Goal: Task Accomplishment & Management: Use online tool/utility

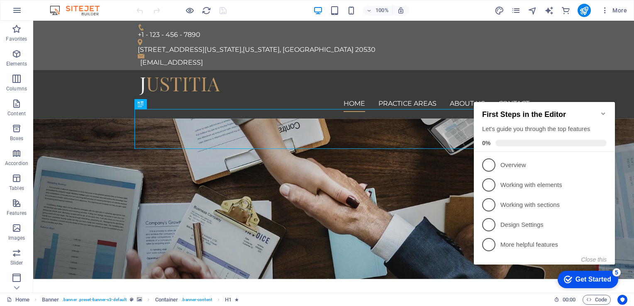
click at [603, 105] on div "First Steps in the Editor Let's guide you through the top features 0%" at bounding box center [544, 127] width 141 height 50
click at [603, 112] on icon "Minimize checklist" at bounding box center [603, 113] width 4 height 2
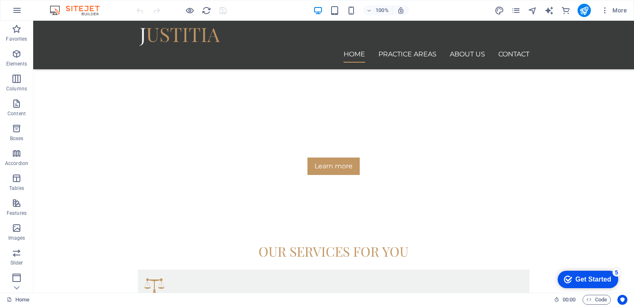
scroll to position [8, 0]
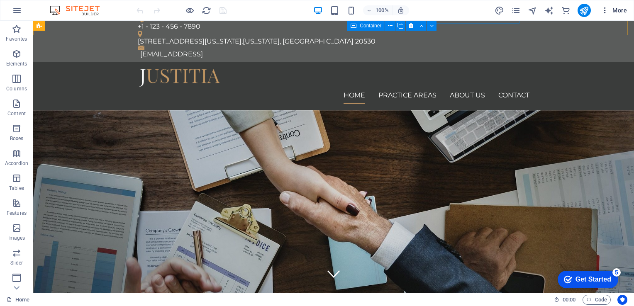
click at [620, 13] on span "More" at bounding box center [614, 10] width 26 height 8
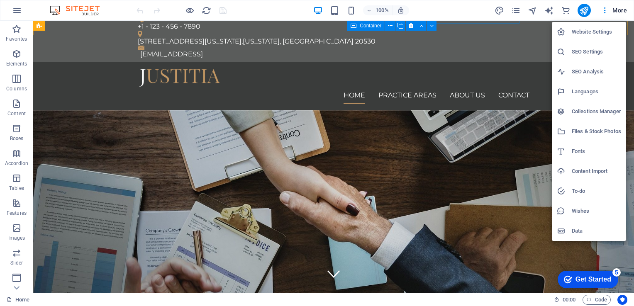
click at [541, 252] on div at bounding box center [317, 153] width 634 height 306
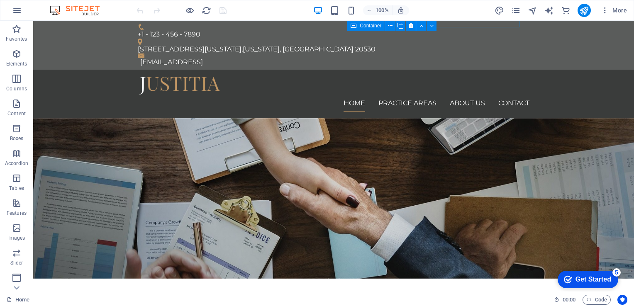
scroll to position [0, 0]
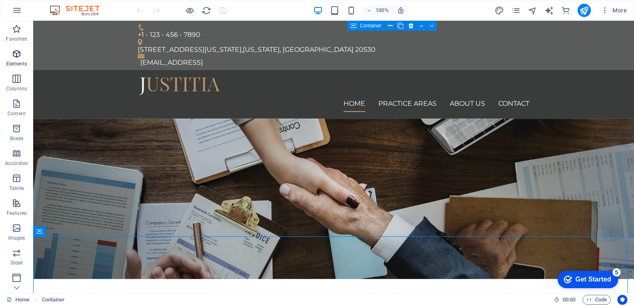
click at [10, 56] on span "Elements" at bounding box center [16, 59] width 33 height 20
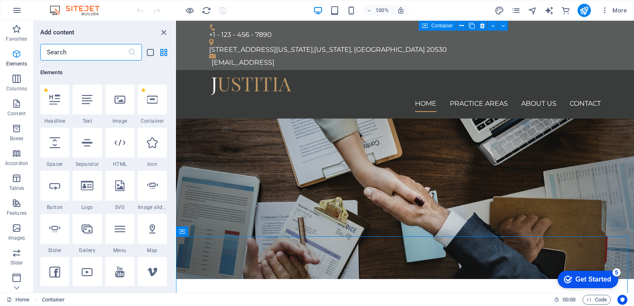
scroll to position [88, 0]
click at [19, 82] on icon "button" at bounding box center [17, 79] width 10 height 10
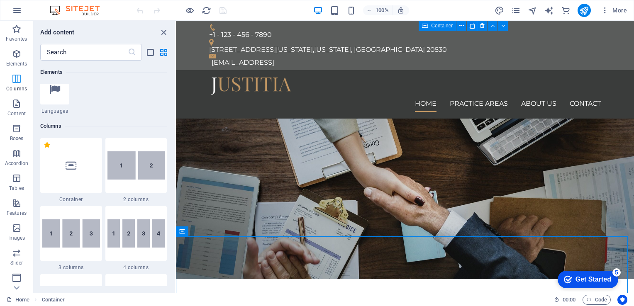
scroll to position [410, 0]
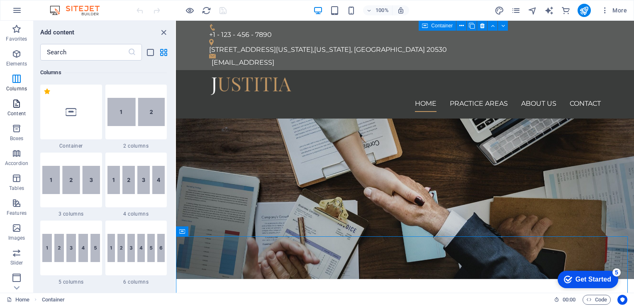
click at [22, 107] on span "Content" at bounding box center [16, 109] width 33 height 20
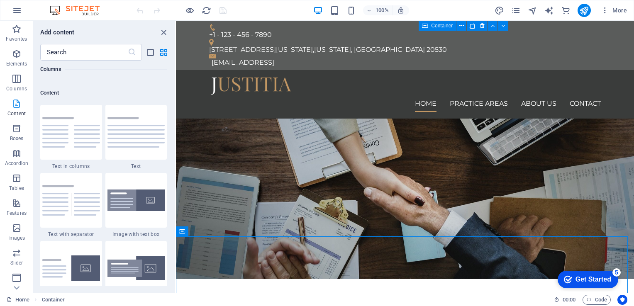
scroll to position [1451, 0]
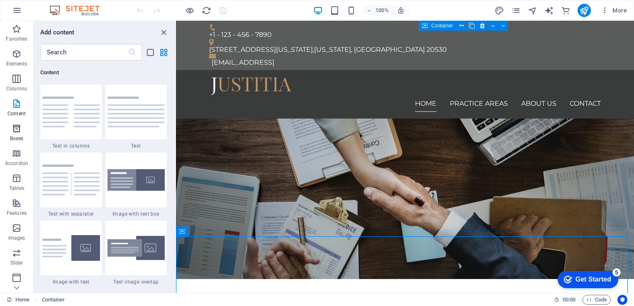
click at [22, 136] on p "Boxes" at bounding box center [17, 138] width 14 height 7
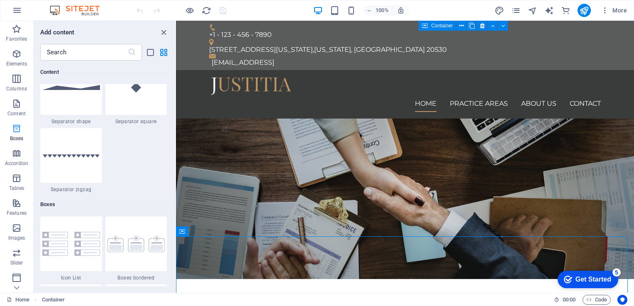
scroll to position [2288, 0]
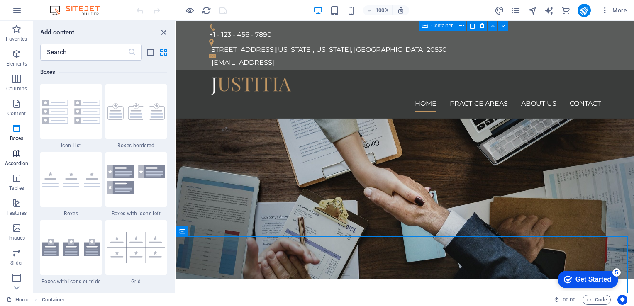
click at [17, 151] on icon "button" at bounding box center [17, 153] width 10 height 10
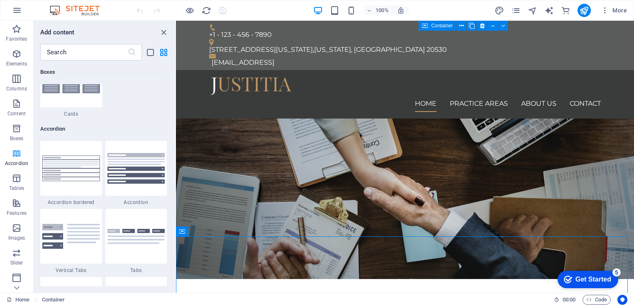
scroll to position [2648, 0]
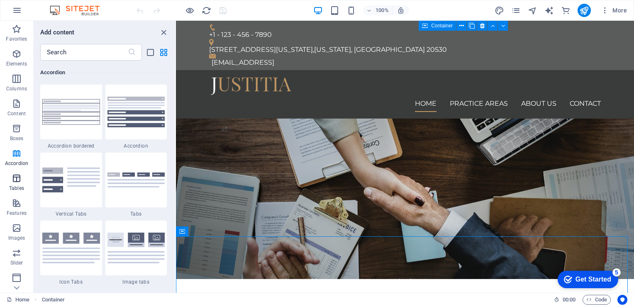
click at [19, 179] on icon "button" at bounding box center [17, 178] width 10 height 10
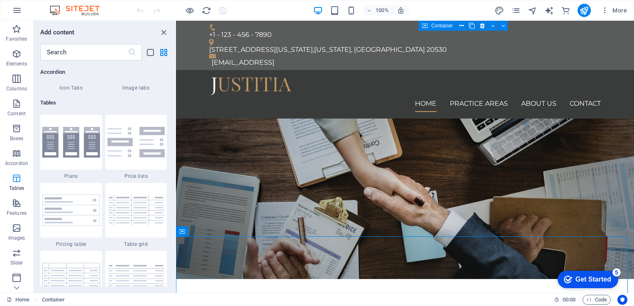
scroll to position [2872, 0]
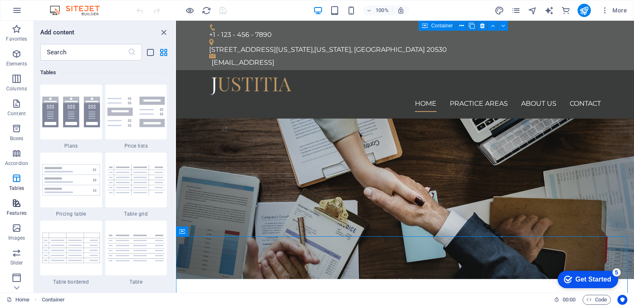
click at [13, 207] on icon "button" at bounding box center [17, 203] width 10 height 10
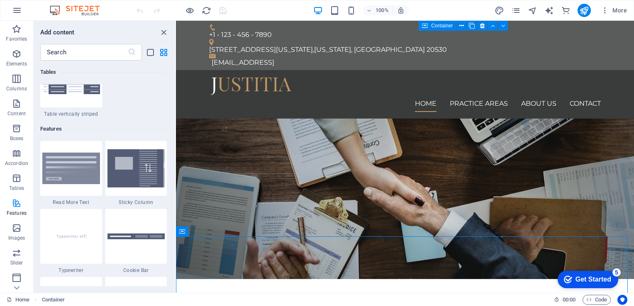
scroll to position [3233, 0]
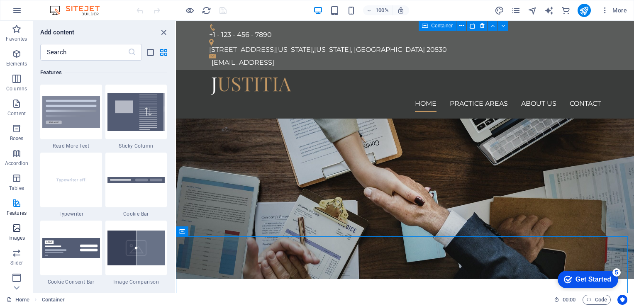
click at [13, 226] on icon "button" at bounding box center [17, 228] width 10 height 10
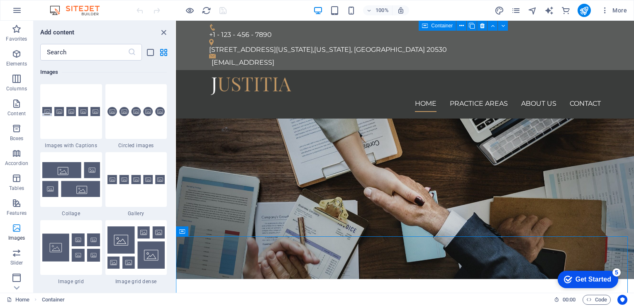
scroll to position [4206, 0]
click at [23, 260] on span "Slider" at bounding box center [16, 258] width 33 height 20
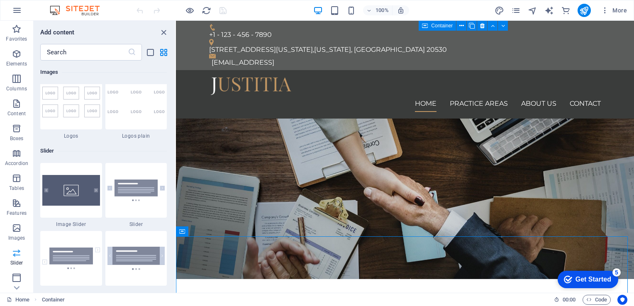
scroll to position [4702, 0]
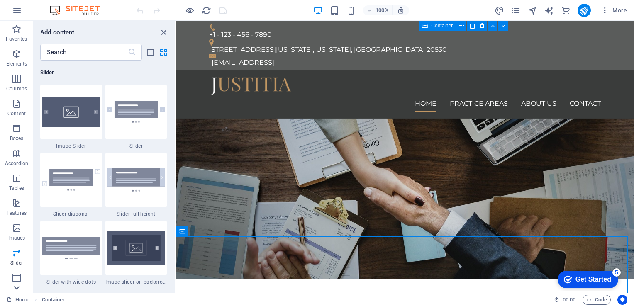
click at [17, 32] on icon at bounding box center [17, 26] width 12 height 12
click at [15, 150] on icon "button" at bounding box center [17, 152] width 10 height 10
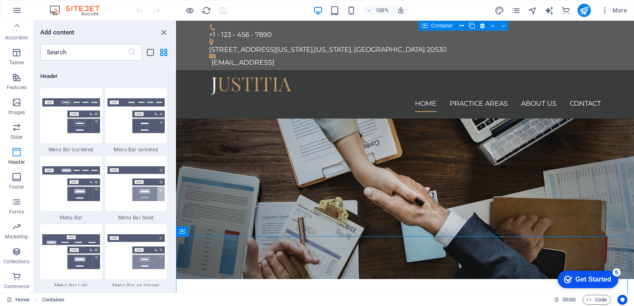
scroll to position [4994, 0]
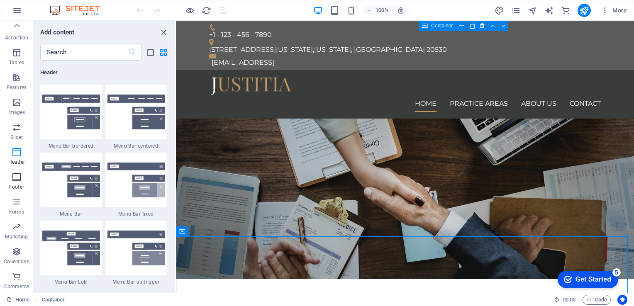
click at [18, 180] on icon "button" at bounding box center [17, 177] width 10 height 10
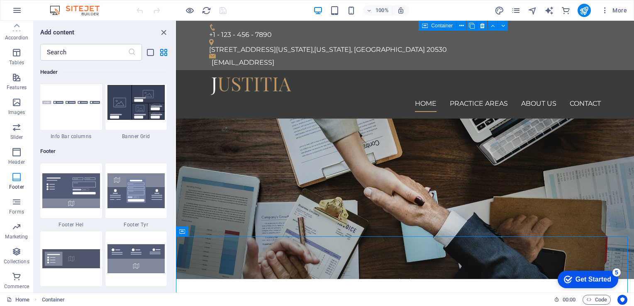
scroll to position [5490, 0]
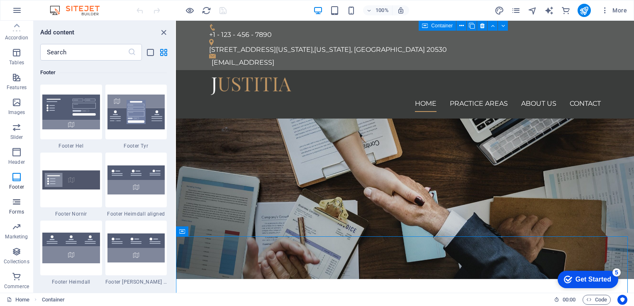
click at [21, 209] on p "Forms" at bounding box center [16, 212] width 15 height 7
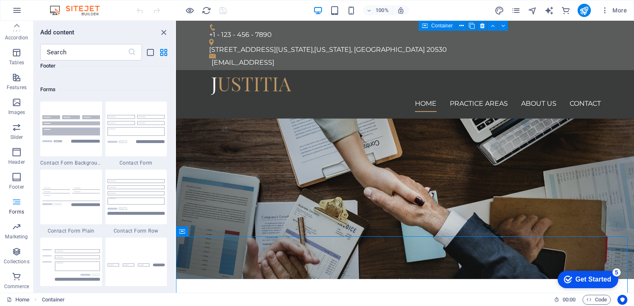
scroll to position [6055, 0]
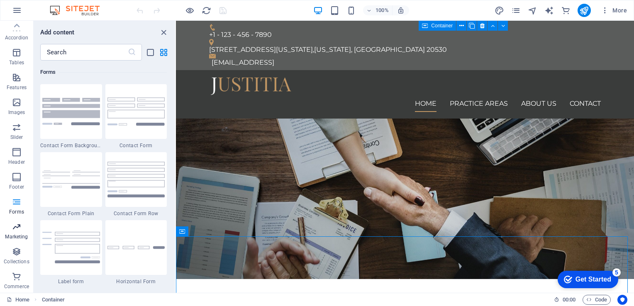
click at [13, 228] on icon "button" at bounding box center [17, 227] width 10 height 10
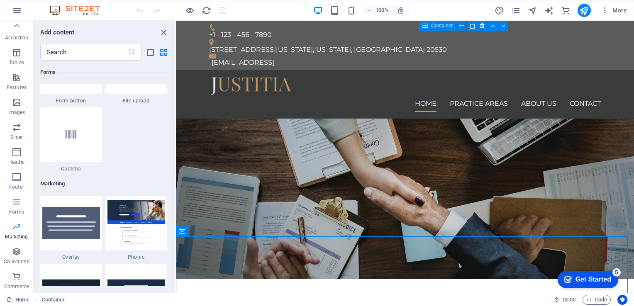
scroll to position [6755, 0]
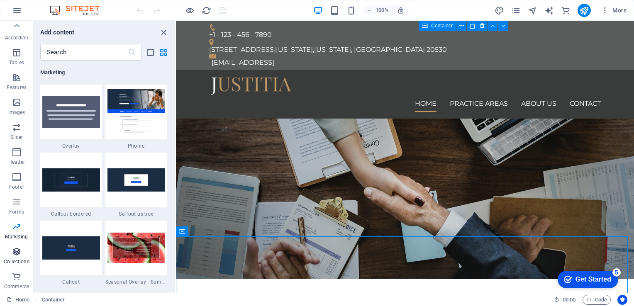
click at [15, 255] on icon "button" at bounding box center [17, 252] width 10 height 10
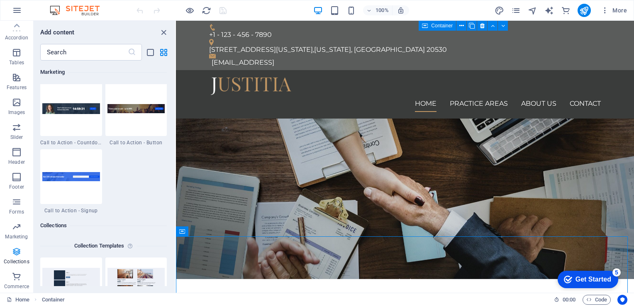
scroll to position [7592, 0]
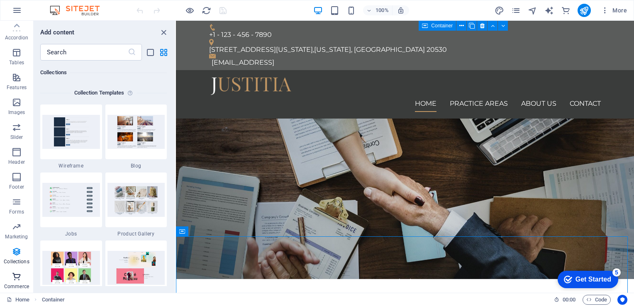
click at [18, 279] on icon "button" at bounding box center [17, 277] width 10 height 10
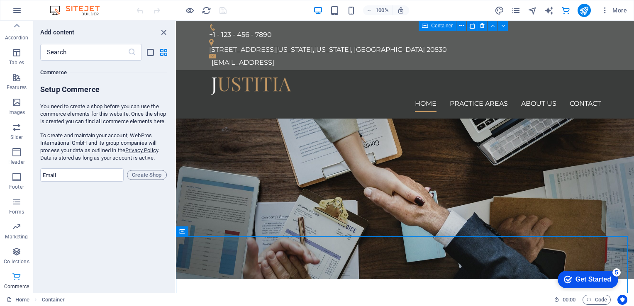
scroll to position [0, 0]
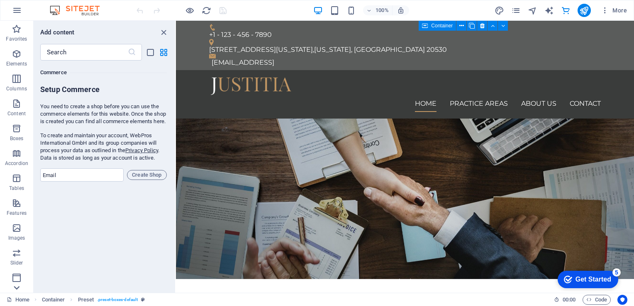
click at [17, 32] on icon at bounding box center [17, 26] width 12 height 12
click at [17, 275] on icon "button" at bounding box center [17, 277] width 10 height 10
click at [17, 251] on icon "button" at bounding box center [17, 252] width 10 height 10
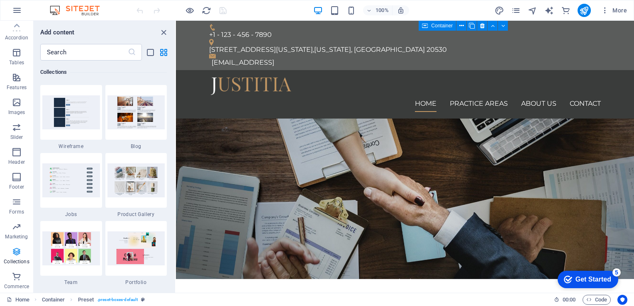
scroll to position [7592, 0]
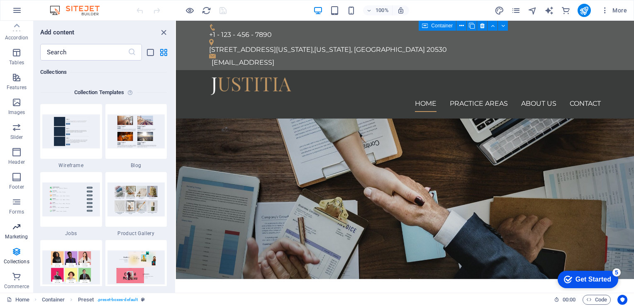
click at [17, 230] on icon "button" at bounding box center [17, 227] width 10 height 10
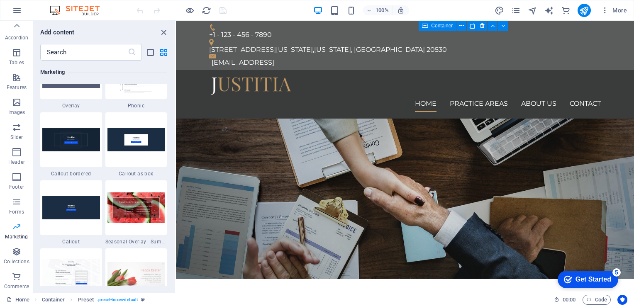
scroll to position [6756, 0]
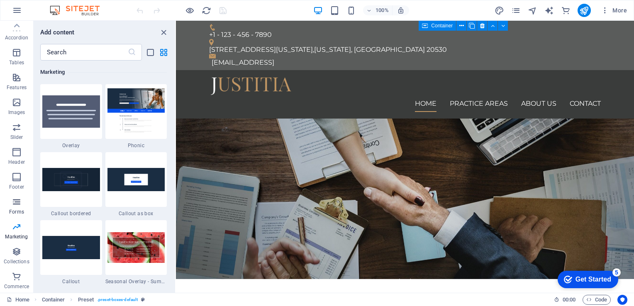
click at [17, 210] on p "Forms" at bounding box center [16, 212] width 15 height 7
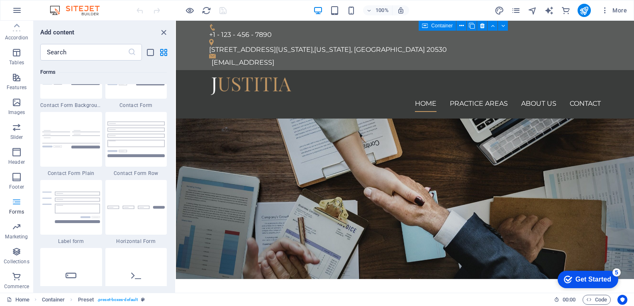
scroll to position [6055, 0]
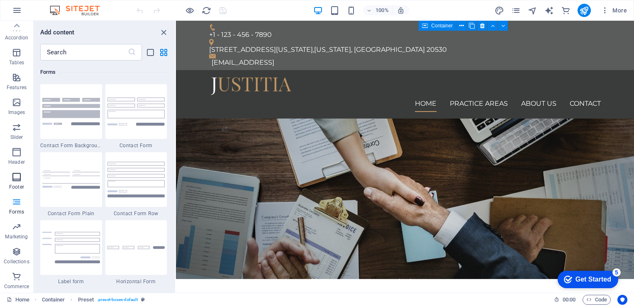
click at [15, 188] on p "Footer" at bounding box center [16, 187] width 15 height 7
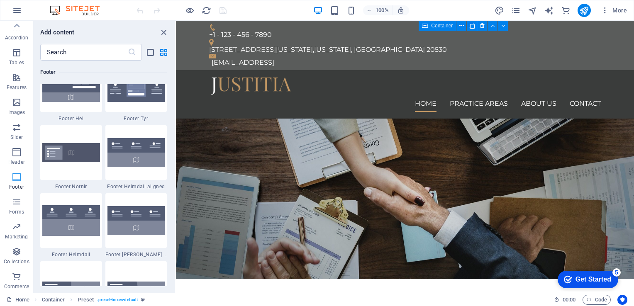
scroll to position [5491, 0]
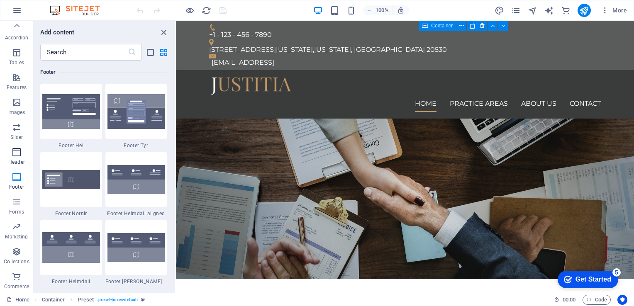
click at [15, 157] on icon "button" at bounding box center [17, 152] width 10 height 10
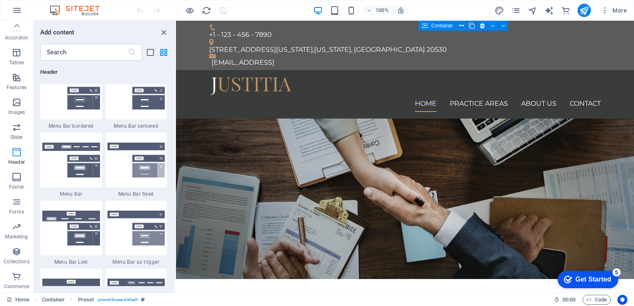
scroll to position [4994, 0]
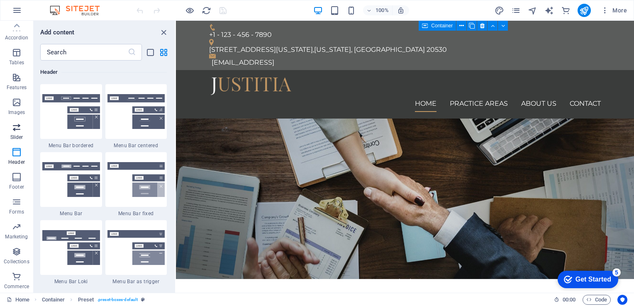
click at [18, 128] on icon "button" at bounding box center [17, 127] width 10 height 10
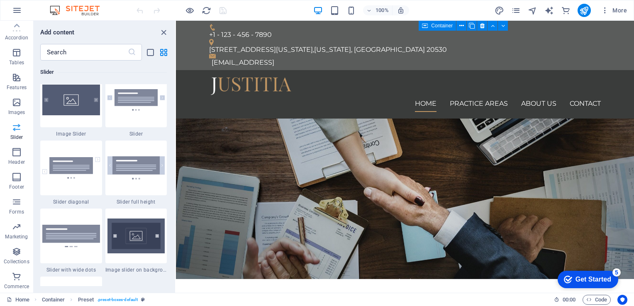
scroll to position [4702, 0]
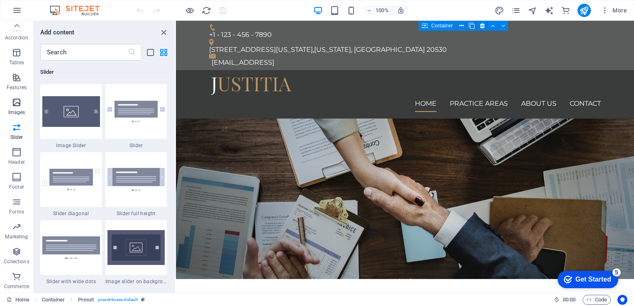
click at [16, 103] on icon "button" at bounding box center [17, 102] width 10 height 10
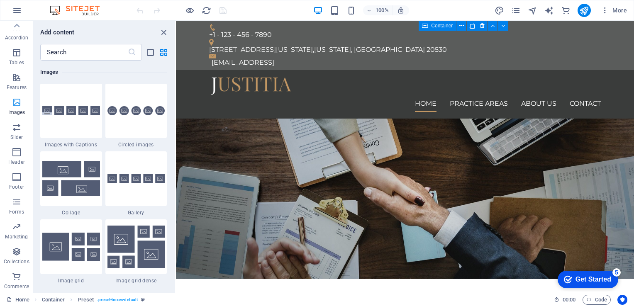
scroll to position [4206, 0]
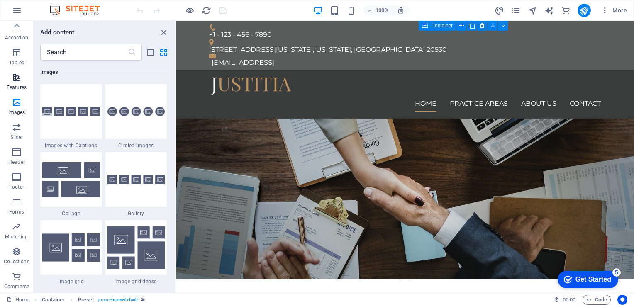
click at [16, 89] on p "Features" at bounding box center [17, 87] width 20 height 7
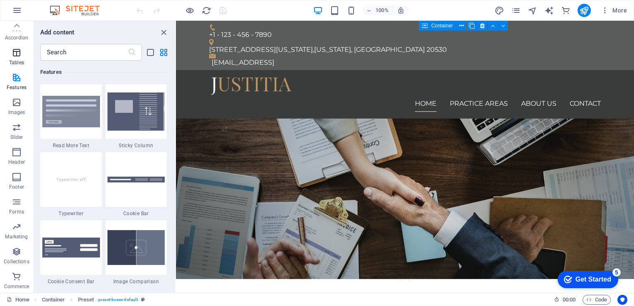
click at [17, 59] on p "Tables" at bounding box center [16, 62] width 15 height 7
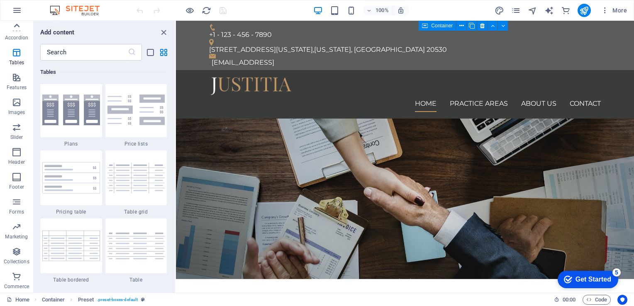
scroll to position [2873, 0]
click at [13, 29] on icon at bounding box center [17, 26] width 12 height 12
click at [17, 155] on icon "button" at bounding box center [17, 153] width 10 height 10
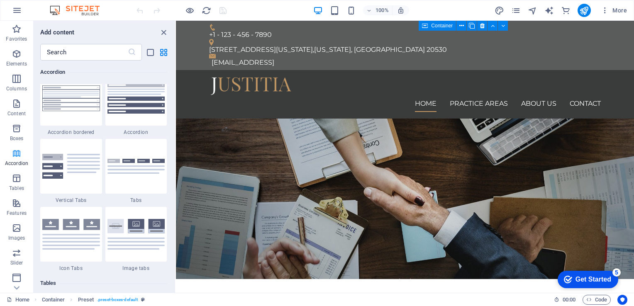
scroll to position [2648, 0]
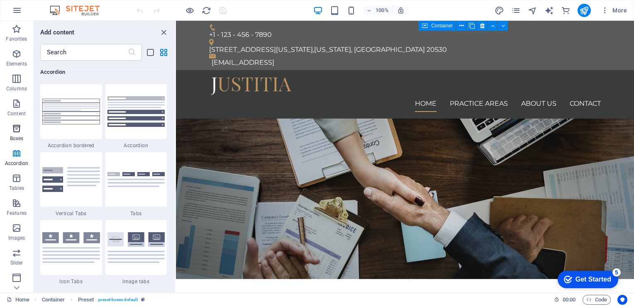
click at [16, 132] on icon "button" at bounding box center [17, 129] width 10 height 10
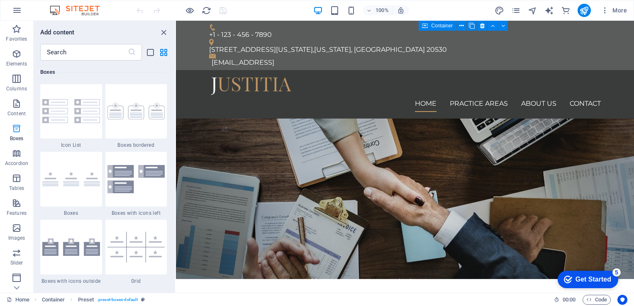
scroll to position [2288, 0]
click at [15, 102] on icon "button" at bounding box center [17, 104] width 10 height 10
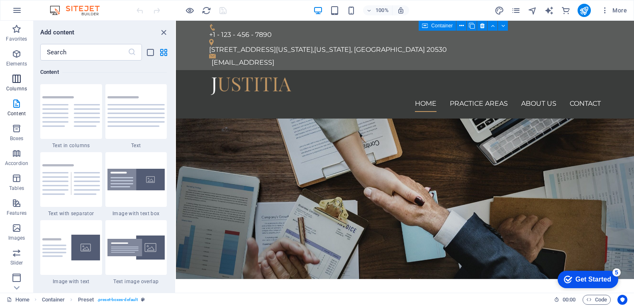
click at [15, 78] on icon "button" at bounding box center [17, 79] width 10 height 10
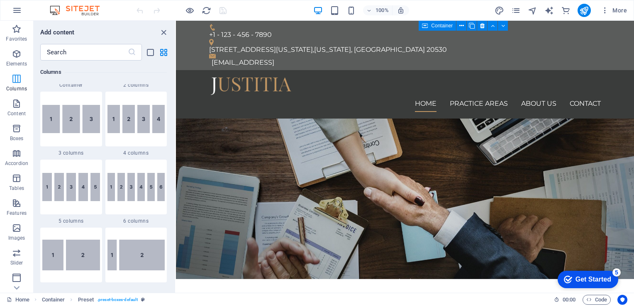
scroll to position [411, 0]
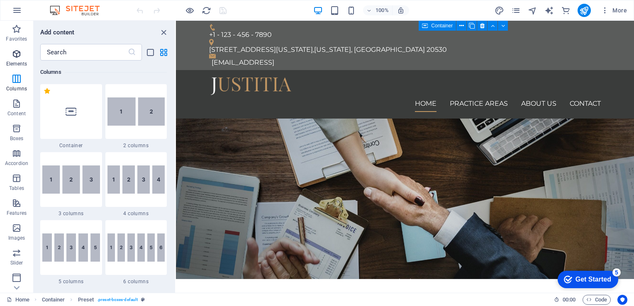
click at [18, 55] on icon "button" at bounding box center [17, 54] width 10 height 10
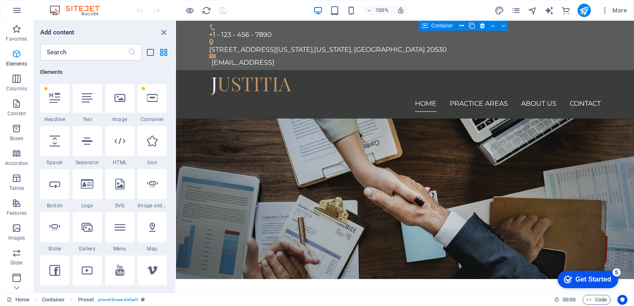
scroll to position [88, 0]
click at [15, 32] on icon "button" at bounding box center [17, 29] width 10 height 10
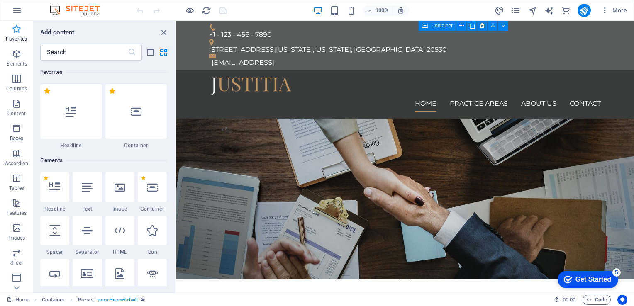
scroll to position [126, 0]
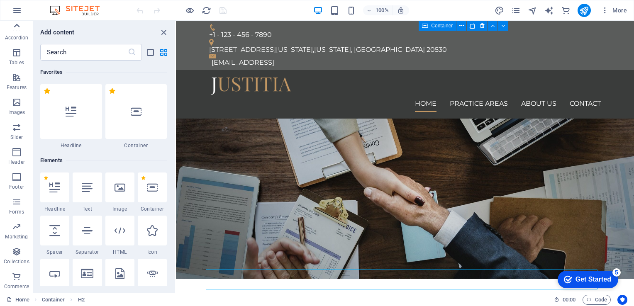
click at [17, 26] on icon at bounding box center [17, 26] width 12 height 12
click at [18, 51] on icon "button" at bounding box center [17, 54] width 10 height 10
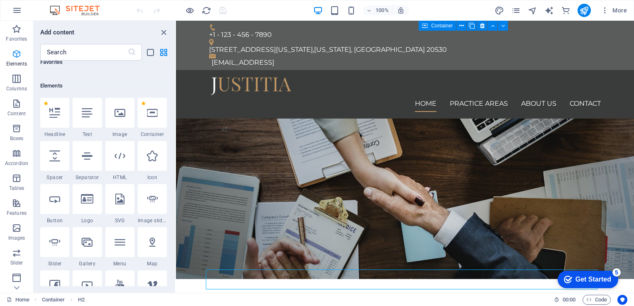
scroll to position [88, 0]
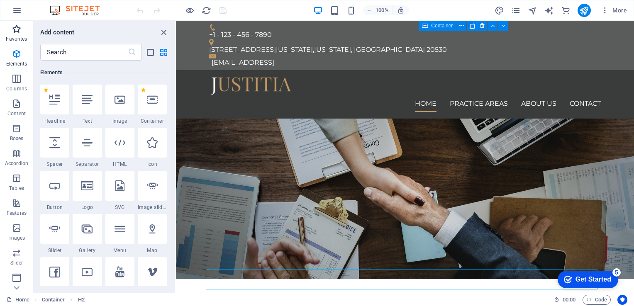
click at [14, 36] on p "Favorites" at bounding box center [16, 39] width 21 height 7
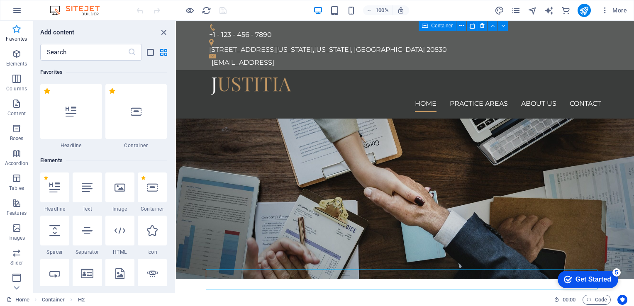
scroll to position [0, 0]
click at [164, 32] on icon "close panel" at bounding box center [164, 33] width 10 height 10
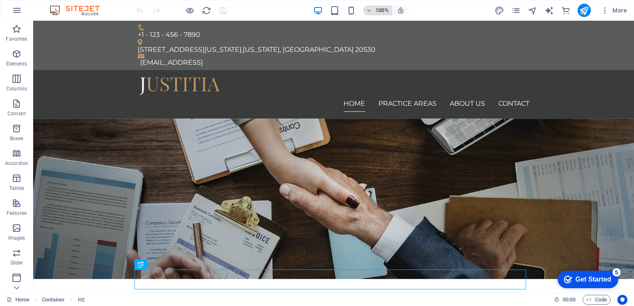
click at [366, 13] on button "100%" at bounding box center [377, 10] width 29 height 10
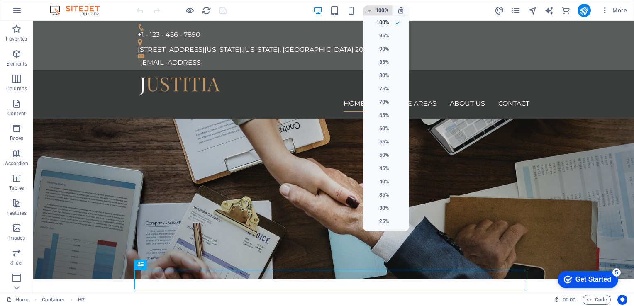
click at [366, 13] on div at bounding box center [317, 153] width 634 height 306
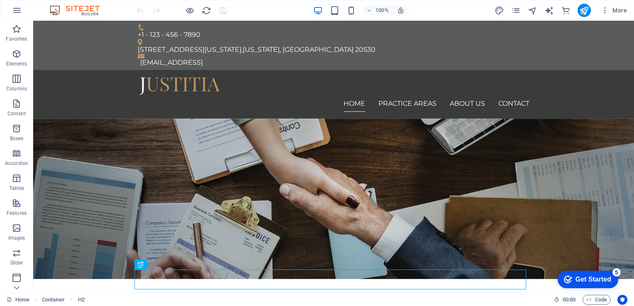
click at [264, 11] on div "100% More" at bounding box center [382, 10] width 495 height 13
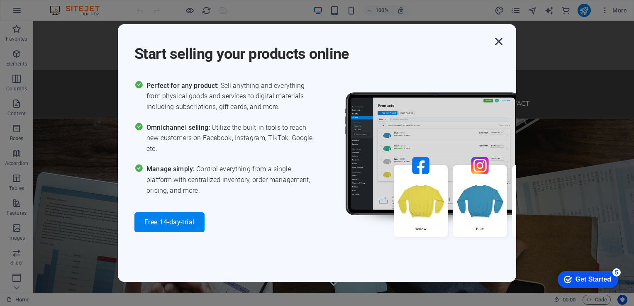
click at [496, 42] on icon "button" at bounding box center [498, 41] width 15 height 15
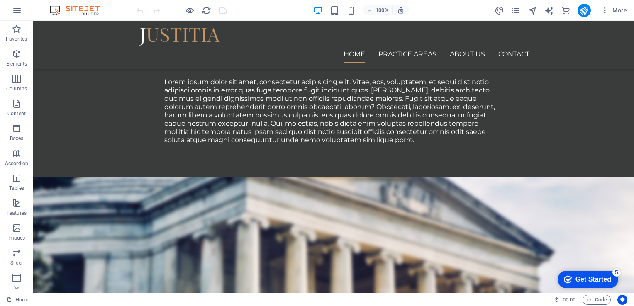
scroll to position [723, 0]
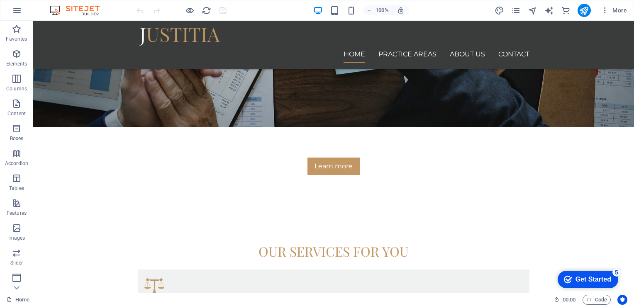
scroll to position [8, 0]
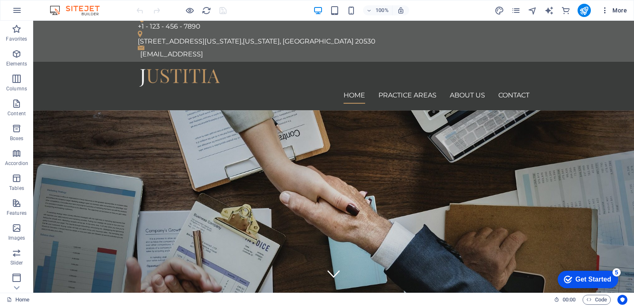
click at [622, 12] on span "More" at bounding box center [614, 10] width 26 height 8
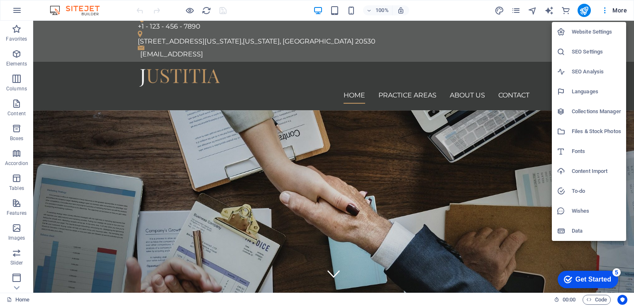
click at [584, 34] on h6 "Website Settings" at bounding box center [596, 32] width 49 height 10
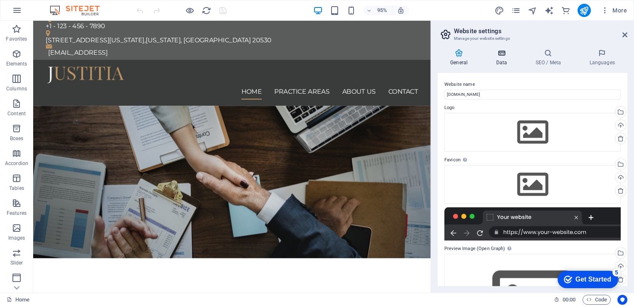
click at [496, 53] on icon at bounding box center [501, 53] width 36 height 8
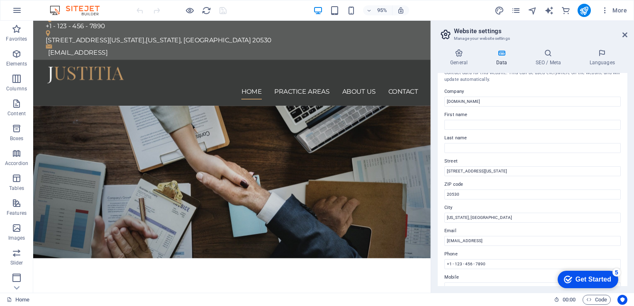
scroll to position [0, 0]
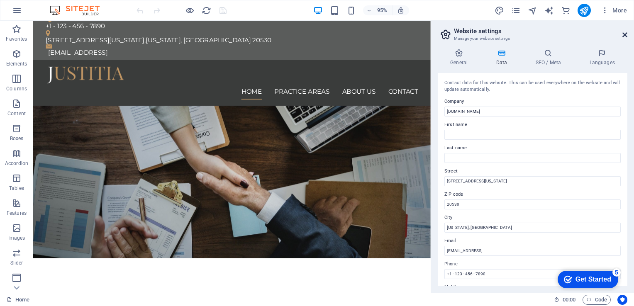
click at [623, 36] on icon at bounding box center [624, 35] width 5 height 7
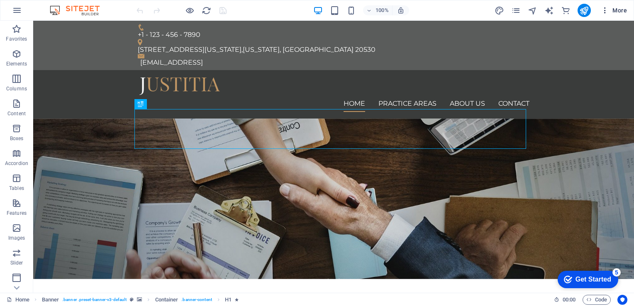
click at [604, 11] on icon "button" at bounding box center [605, 10] width 8 height 8
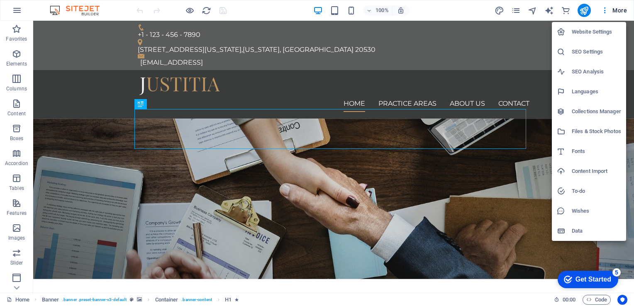
click at [567, 9] on div at bounding box center [317, 153] width 634 height 306
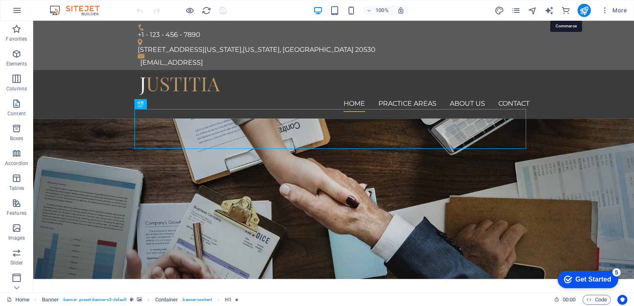
click at [567, 9] on icon "commerce" at bounding box center [566, 11] width 10 height 10
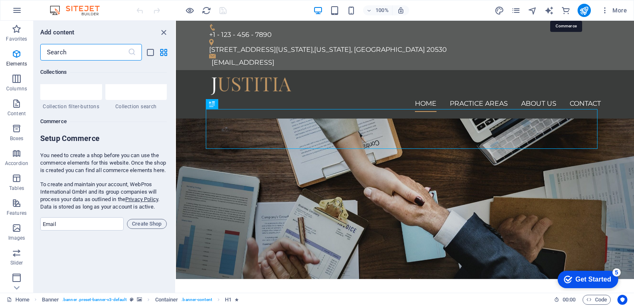
scroll to position [7993, 0]
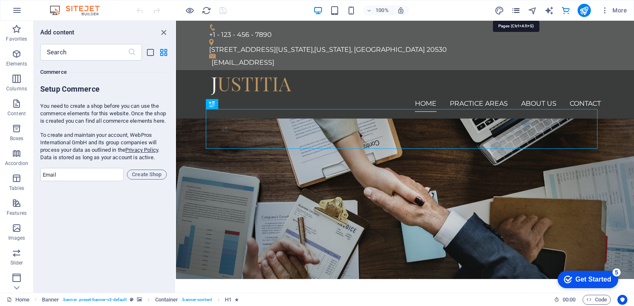
click at [519, 9] on icon "pages" at bounding box center [516, 11] width 10 height 10
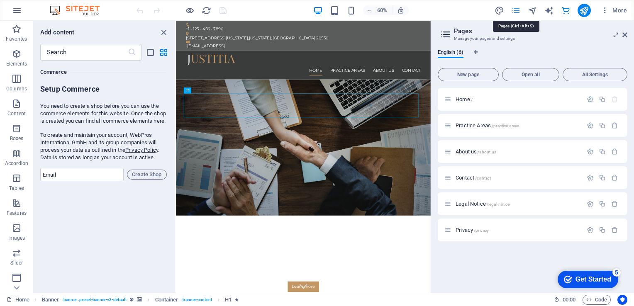
click at [519, 9] on icon "pages" at bounding box center [516, 11] width 10 height 10
click at [612, 12] on span "More" at bounding box center [614, 10] width 26 height 8
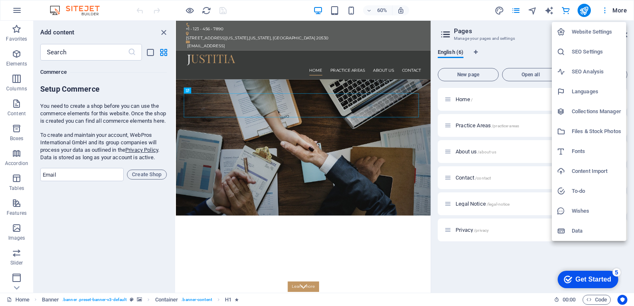
click at [612, 12] on div at bounding box center [317, 153] width 634 height 306
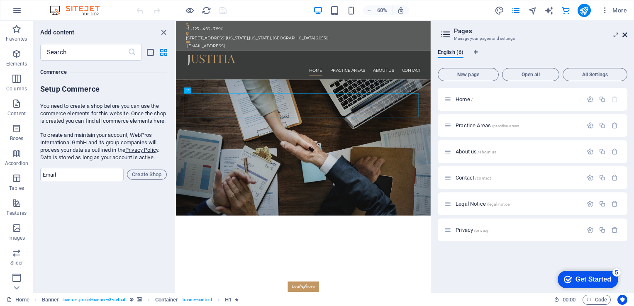
click at [624, 33] on icon at bounding box center [624, 35] width 5 height 7
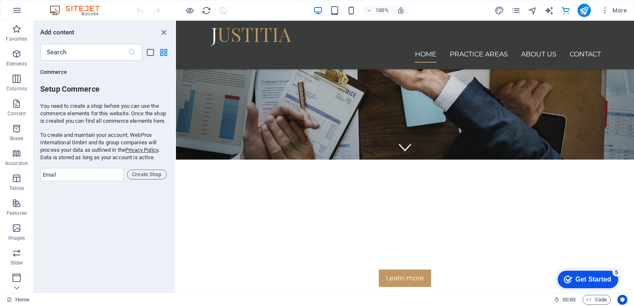
scroll to position [0, 0]
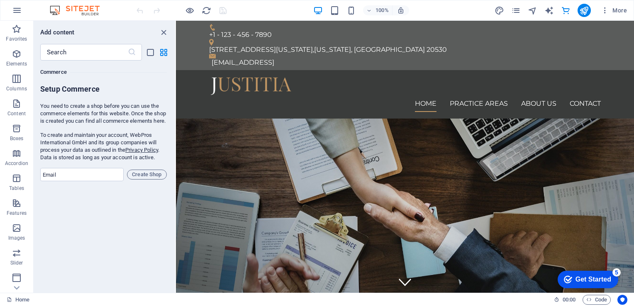
click at [84, 9] on img at bounding box center [79, 10] width 62 height 10
click at [16, 15] on icon "button" at bounding box center [17, 10] width 10 height 10
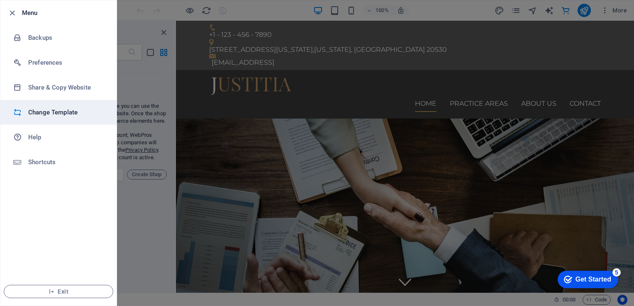
click at [49, 114] on h6 "Change Template" at bounding box center [66, 112] width 77 height 10
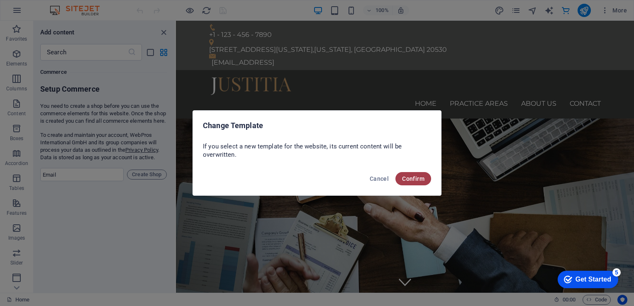
click at [410, 179] on span "Confirm" at bounding box center [413, 178] width 22 height 7
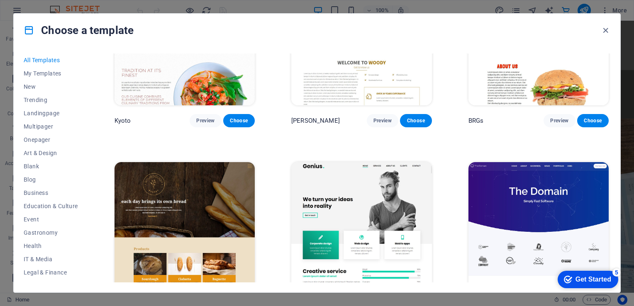
scroll to position [4765, 0]
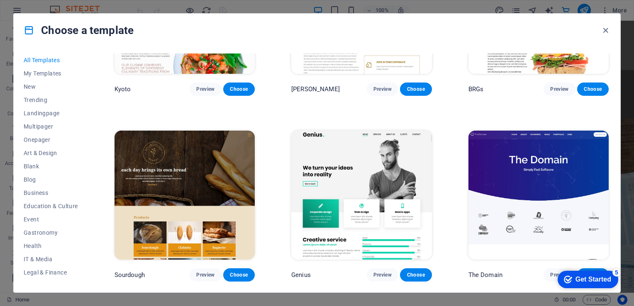
drag, startPoint x: 630, startPoint y: 74, endPoint x: 630, endPoint y: 98, distance: 24.5
click at [630, 98] on div "Choose a template All Templates My Templates New Trending Landingpage Multipage…" at bounding box center [317, 153] width 634 height 306
drag, startPoint x: 630, startPoint y: 98, endPoint x: 606, endPoint y: 90, distance: 26.1
click at [630, 83] on div "Choose a template All Templates My Templates New Trending Landingpage Multipage…" at bounding box center [317, 153] width 634 height 306
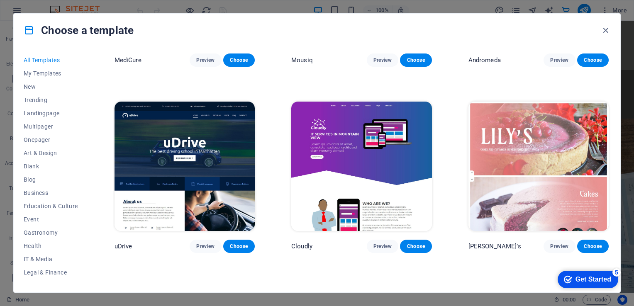
scroll to position [6671, 0]
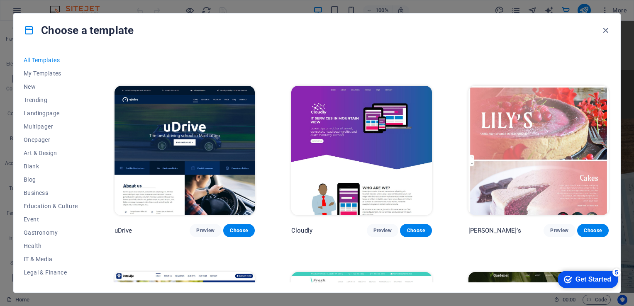
click at [231, 127] on img at bounding box center [184, 150] width 140 height 129
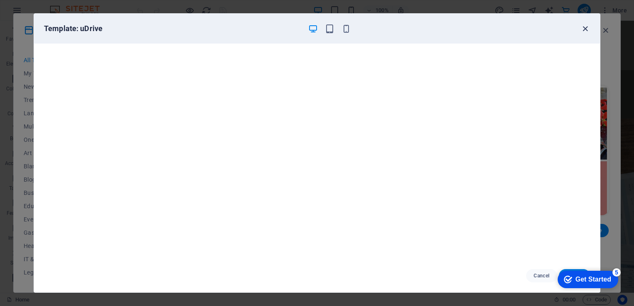
click at [586, 26] on icon "button" at bounding box center [585, 29] width 10 height 10
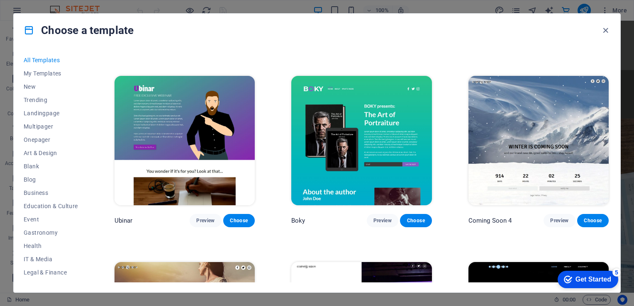
scroll to position [10372, 0]
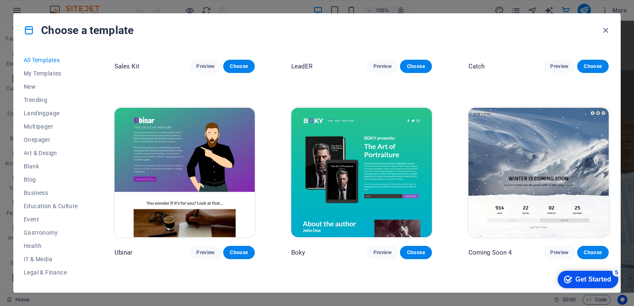
click at [526, 155] on img at bounding box center [538, 172] width 140 height 129
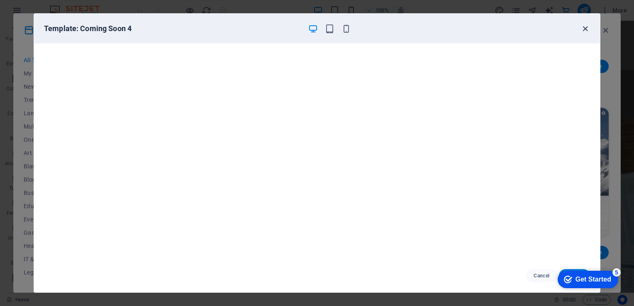
click at [585, 31] on icon "button" at bounding box center [585, 29] width 10 height 10
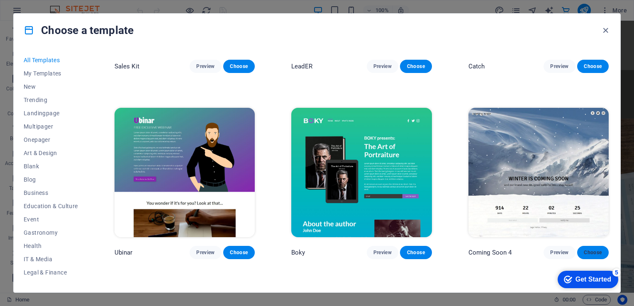
click at [588, 246] on button "Choose" at bounding box center [593, 252] width 32 height 13
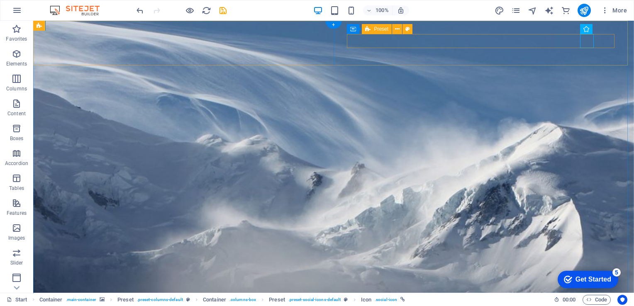
click at [331, 22] on div "+" at bounding box center [333, 24] width 16 height 7
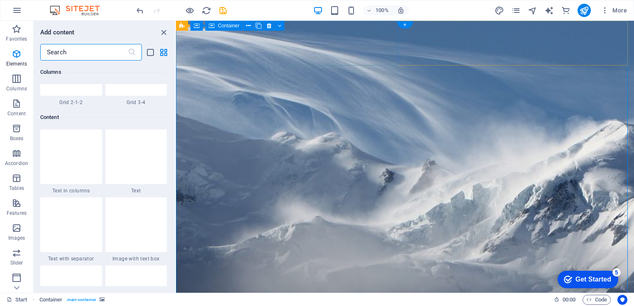
scroll to position [1451, 0]
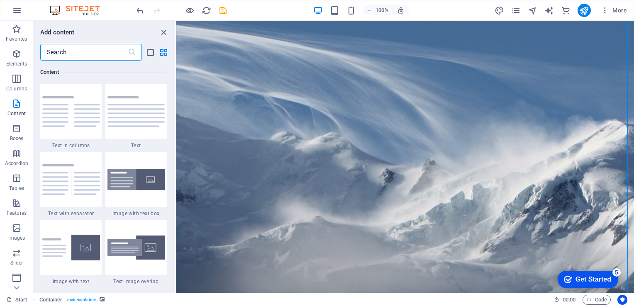
click at [106, 54] on input "text" at bounding box center [84, 52] width 88 height 17
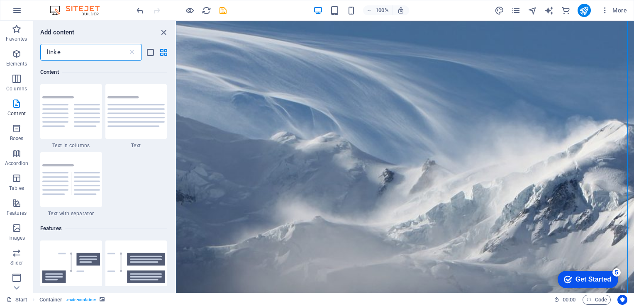
scroll to position [0, 0]
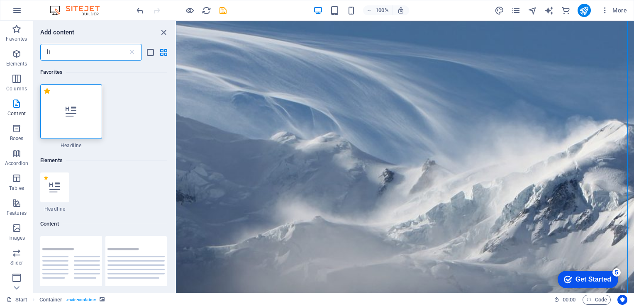
type input "l"
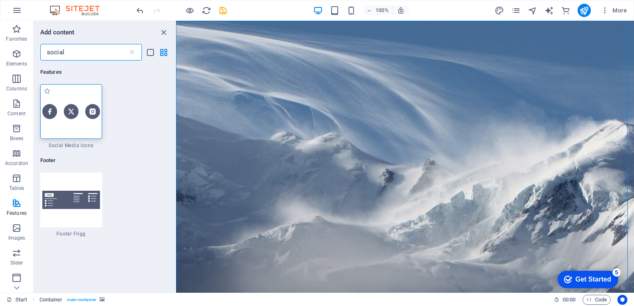
type input "social"
click at [75, 134] on div at bounding box center [71, 111] width 62 height 55
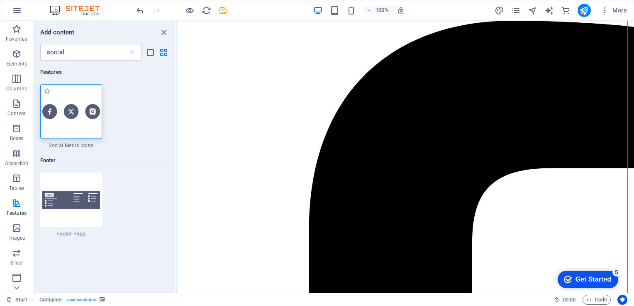
select select "rem"
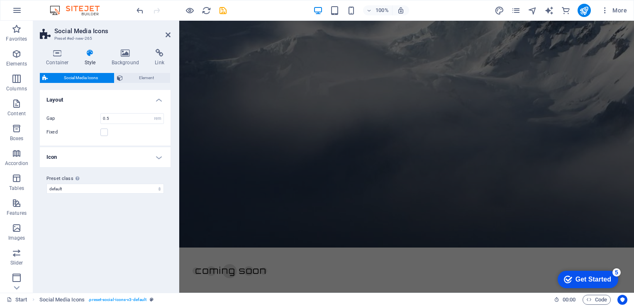
scroll to position [433, 0]
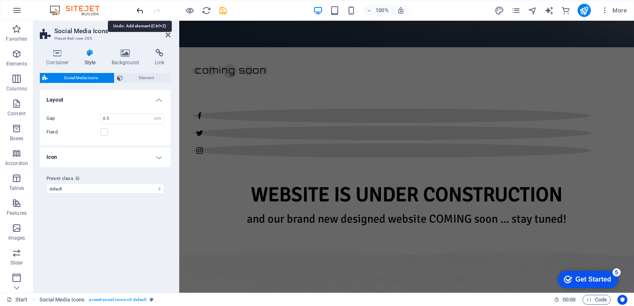
click at [137, 7] on icon "undo" at bounding box center [140, 11] width 10 height 10
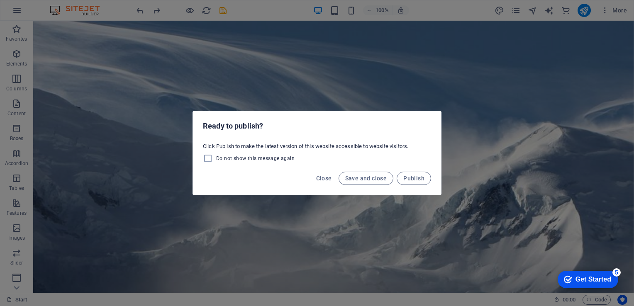
click at [351, 39] on div "Ready to publish? Click Publish to make the latest version of this website acce…" at bounding box center [317, 153] width 634 height 306
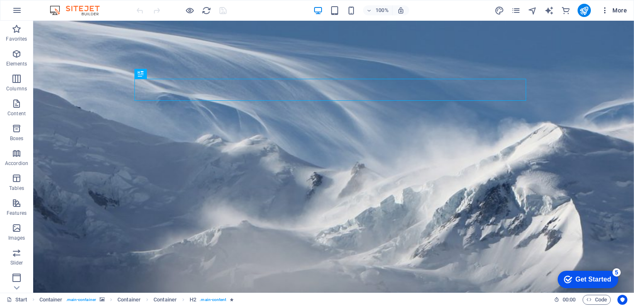
click at [602, 8] on icon "button" at bounding box center [605, 10] width 8 height 8
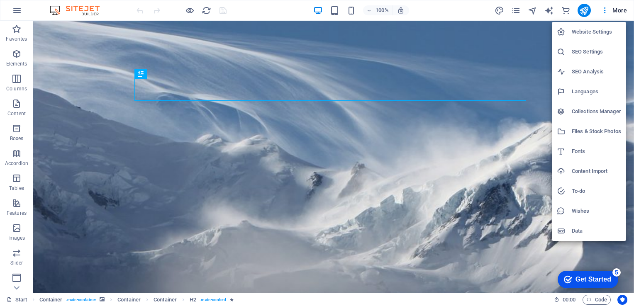
click at [514, 10] on div at bounding box center [317, 153] width 634 height 306
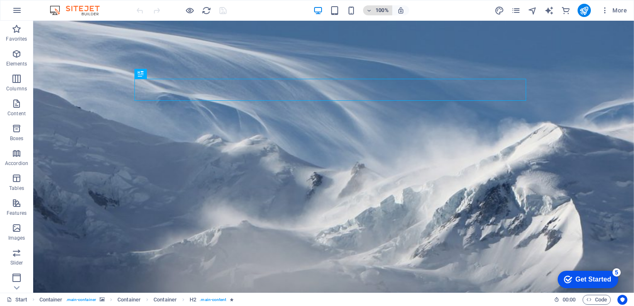
click at [369, 13] on span "100%" at bounding box center [377, 10] width 22 height 10
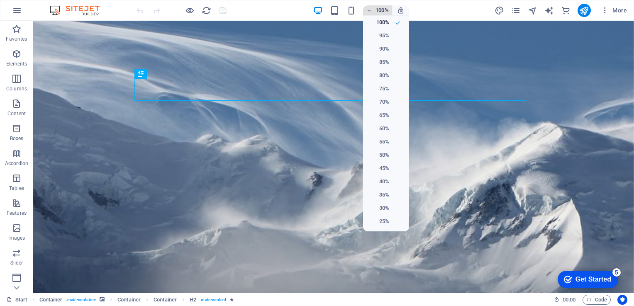
click at [369, 13] on div at bounding box center [317, 153] width 634 height 306
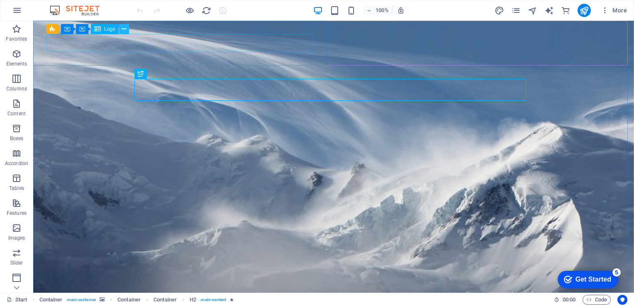
click at [120, 32] on button at bounding box center [124, 29] width 10 height 10
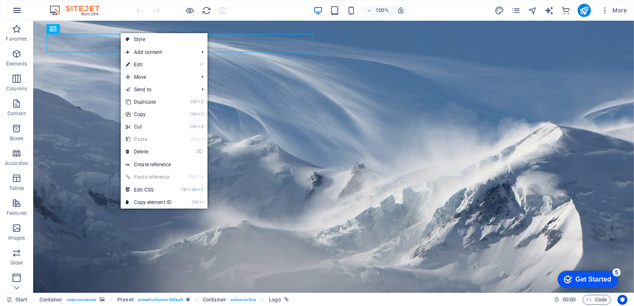
click at [22, 14] on button "button" at bounding box center [17, 10] width 20 height 20
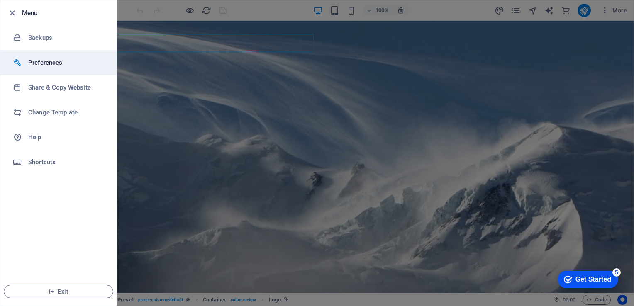
click at [40, 64] on h6 "Preferences" at bounding box center [66, 63] width 77 height 10
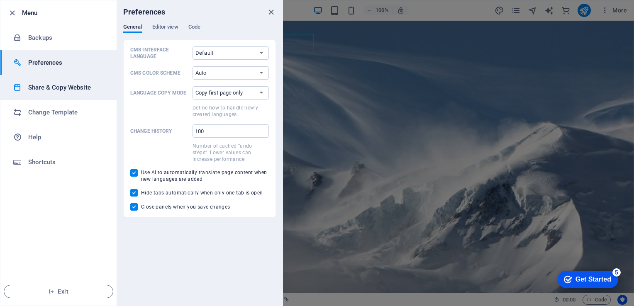
click at [47, 83] on h6 "Share & Copy Website" at bounding box center [66, 88] width 77 height 10
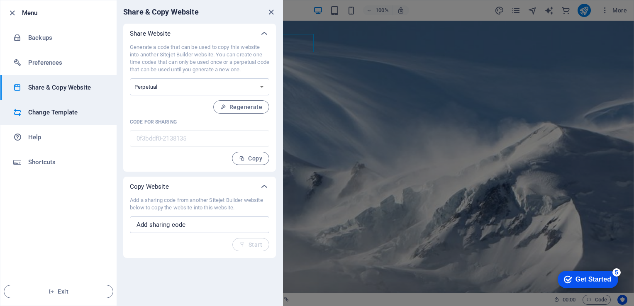
click at [58, 114] on h6 "Change Template" at bounding box center [66, 112] width 77 height 10
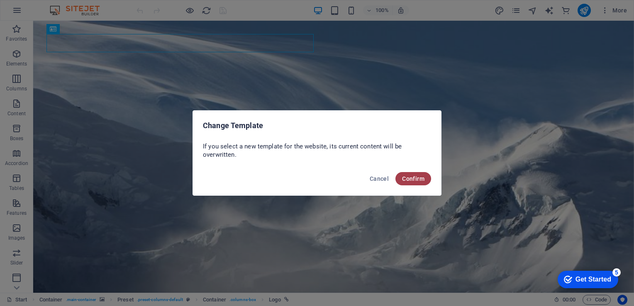
click at [409, 182] on span "Confirm" at bounding box center [413, 178] width 22 height 7
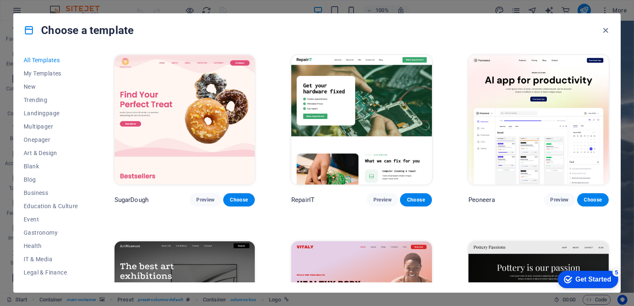
click at [628, 243] on div "Choose a template All Templates My Templates New Trending Landingpage Multipage…" at bounding box center [317, 153] width 634 height 306
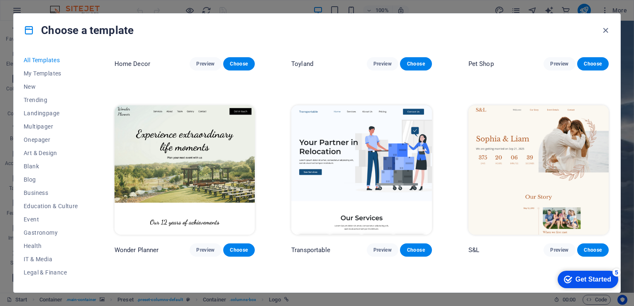
scroll to position [524, 0]
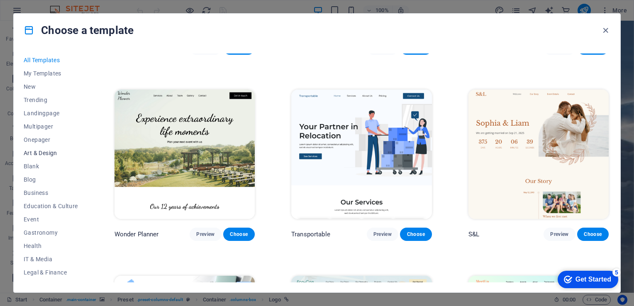
click at [46, 150] on span "Art & Design" at bounding box center [51, 153] width 54 height 7
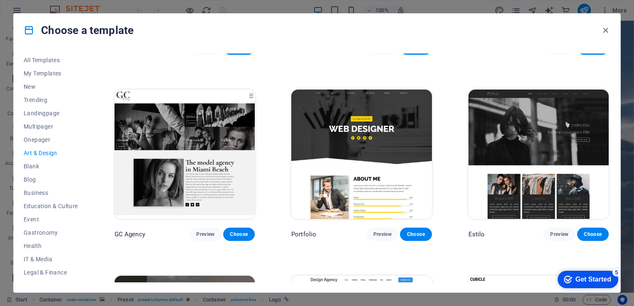
click at [616, 251] on div "All Templates My Templates New Trending Landingpage Multipager Onepager Art & D…" at bounding box center [317, 170] width 606 height 246
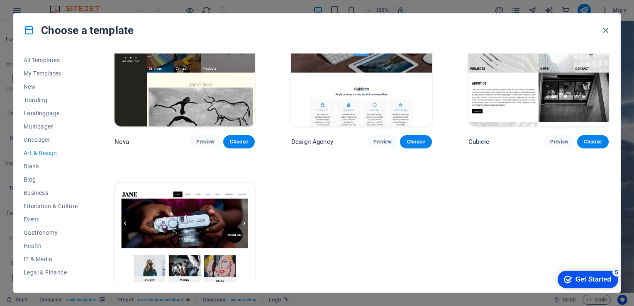
scroll to position [849, 0]
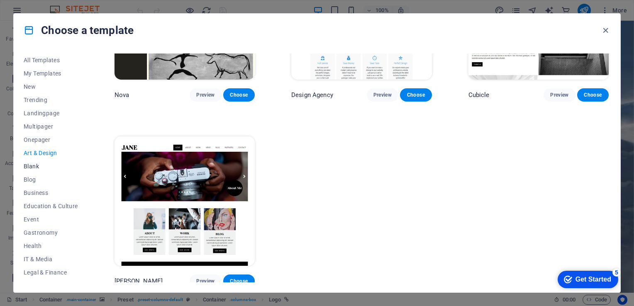
click at [35, 164] on span "Blank" at bounding box center [51, 166] width 54 height 7
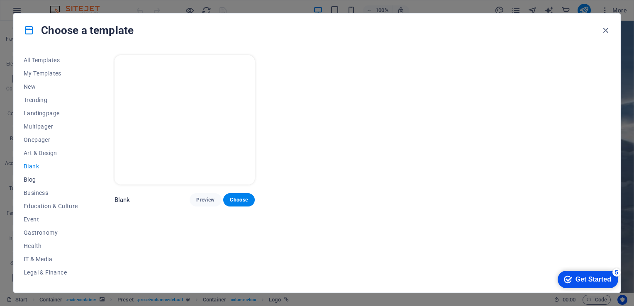
click at [30, 178] on span "Blog" at bounding box center [51, 179] width 54 height 7
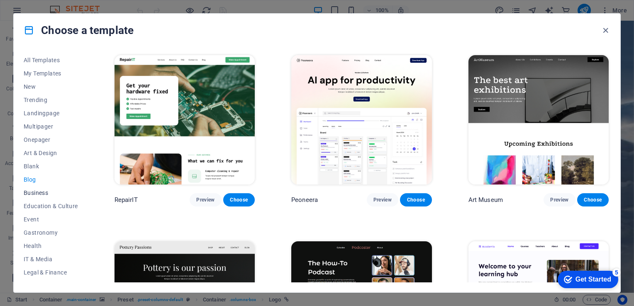
click at [39, 194] on span "Business" at bounding box center [51, 193] width 54 height 7
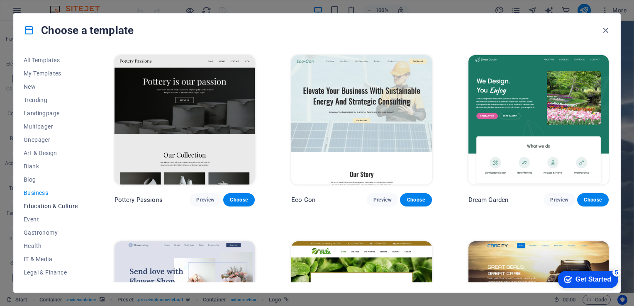
click at [35, 209] on span "Education & Culture" at bounding box center [51, 206] width 54 height 7
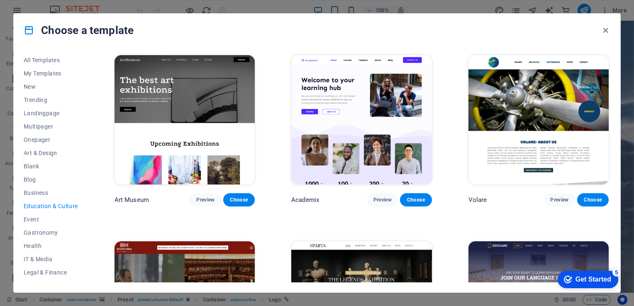
click at [614, 215] on div "All Templates My Templates New Trending Landingpage Multipager Onepager Art & D…" at bounding box center [317, 170] width 606 height 246
click at [611, 218] on div "All Templates My Templates New Trending Landingpage Multipager Onepager Art & D…" at bounding box center [317, 170] width 606 height 246
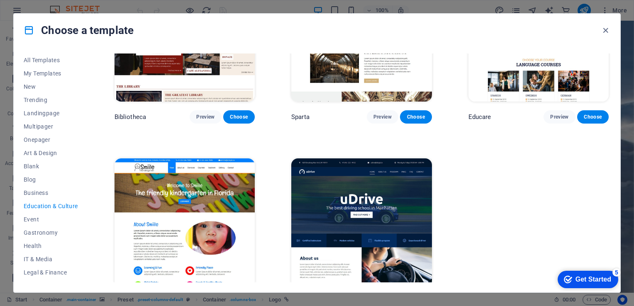
scroll to position [294, 0]
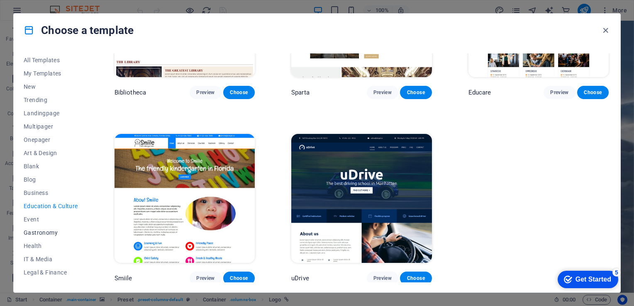
click at [31, 231] on span "Gastronomy" at bounding box center [51, 232] width 54 height 7
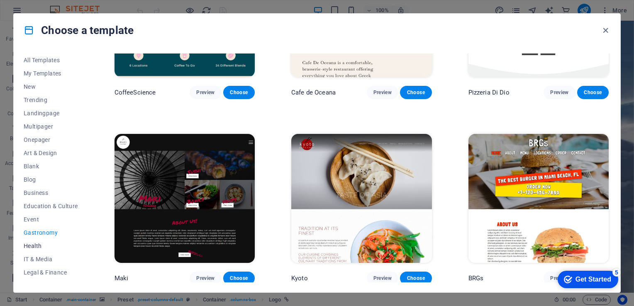
click at [38, 243] on span "Health" at bounding box center [51, 246] width 54 height 7
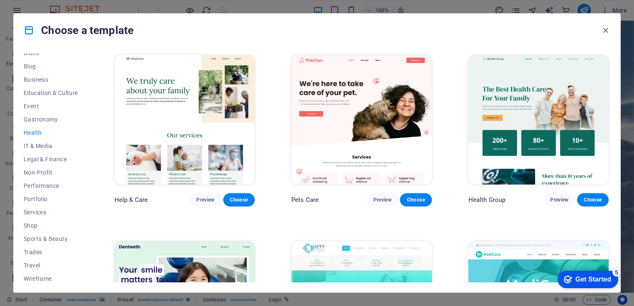
scroll to position [114, 0]
click at [35, 139] on button "IT & Media" at bounding box center [51, 145] width 54 height 13
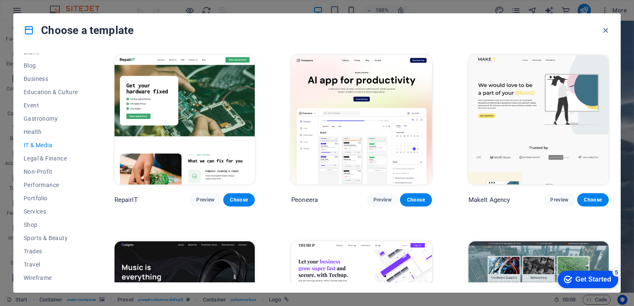
click at [615, 242] on div "All Templates My Templates New Trending Landingpage Multipager Onepager Art & D…" at bounding box center [317, 170] width 606 height 246
click at [613, 243] on div "All Templates My Templates New Trending Landingpage Multipager Onepager Art & D…" at bounding box center [317, 170] width 606 height 246
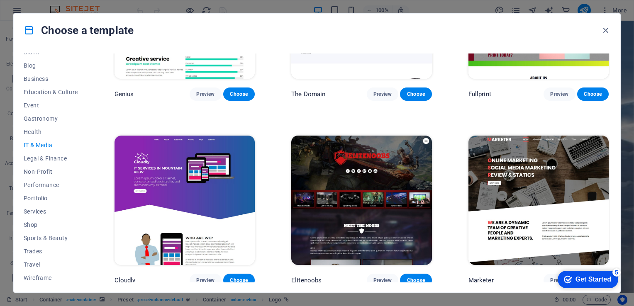
scroll to position [479, 0]
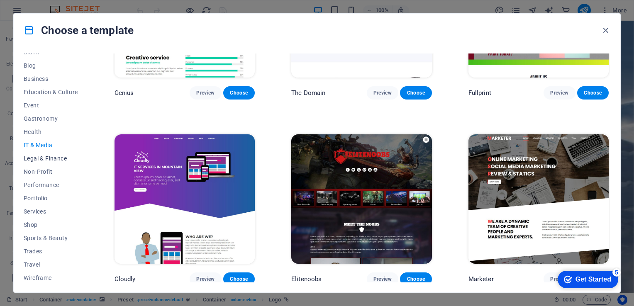
click at [49, 156] on span "Legal & Finance" at bounding box center [51, 158] width 54 height 7
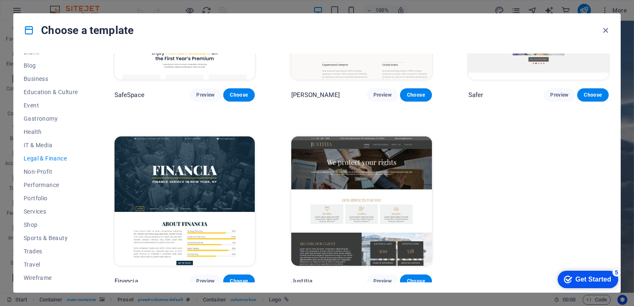
scroll to position [108, 0]
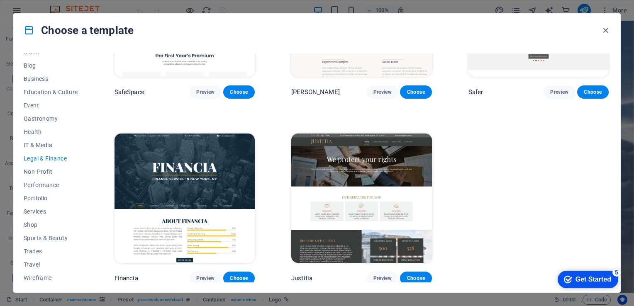
click at [418, 199] on img at bounding box center [361, 198] width 140 height 129
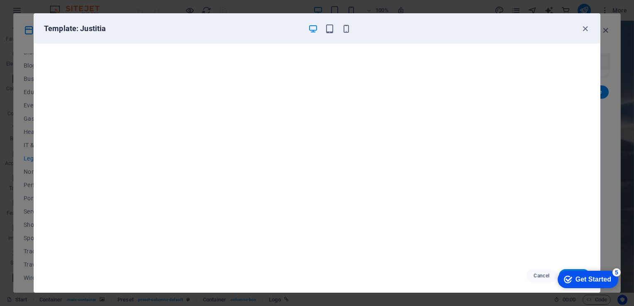
scroll to position [0, 0]
click at [587, 32] on icon "button" at bounding box center [585, 29] width 10 height 10
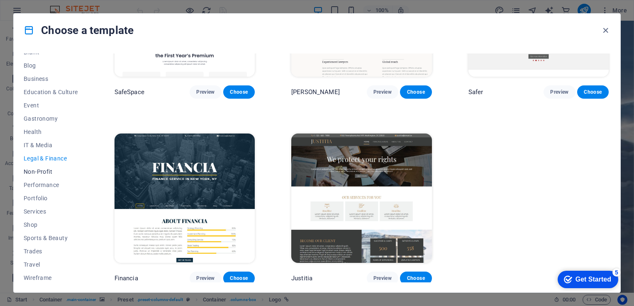
click at [47, 169] on span "Non-Profit" at bounding box center [51, 171] width 54 height 7
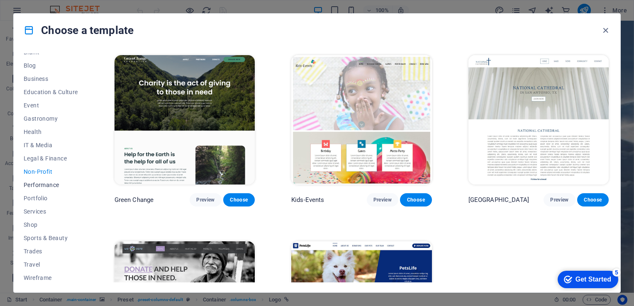
click at [41, 188] on button "Performance" at bounding box center [51, 184] width 54 height 13
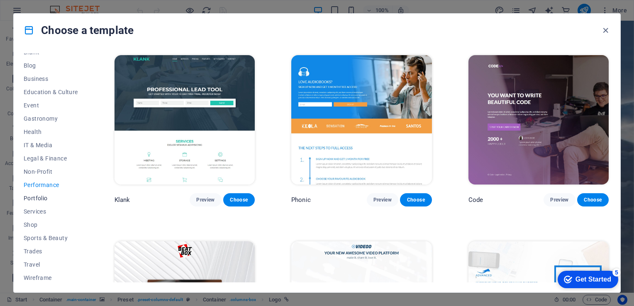
click at [36, 195] on span "Portfolio" at bounding box center [51, 198] width 54 height 7
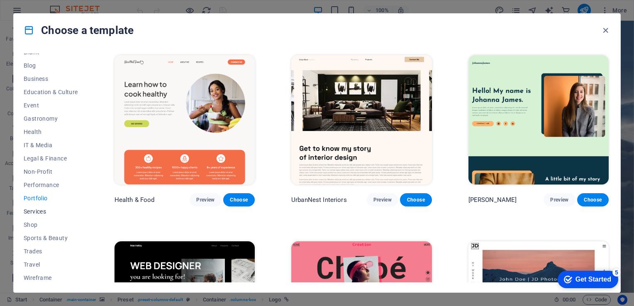
click at [38, 213] on span "Services" at bounding box center [51, 211] width 54 height 7
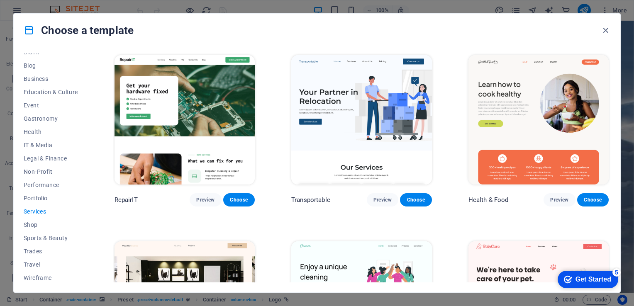
click at [608, 82] on div "Health & Food Preview Choose" at bounding box center [539, 130] width 144 height 153
drag, startPoint x: 610, startPoint y: 85, endPoint x: 615, endPoint y: 114, distance: 29.1
click at [615, 114] on div "All Templates My Templates New Trending Landingpage Multipager Onepager Art & D…" at bounding box center [317, 170] width 606 height 246
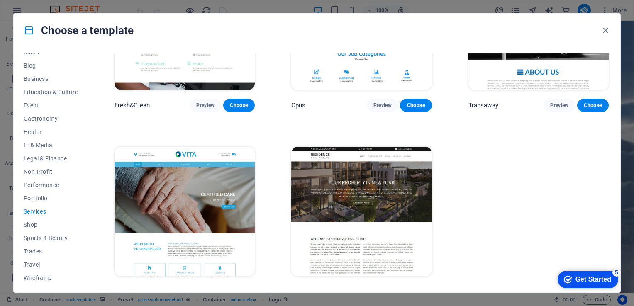
scroll to position [1035, 0]
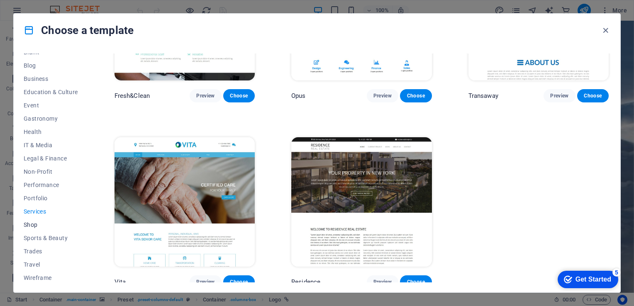
click at [36, 223] on span "Shop" at bounding box center [51, 224] width 54 height 7
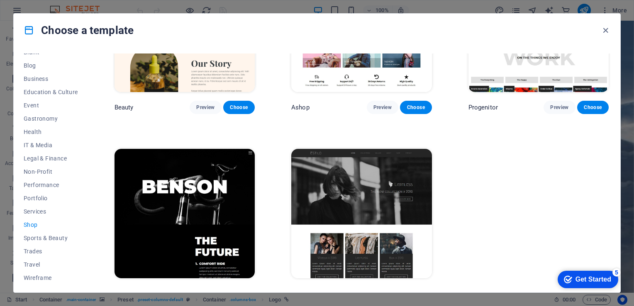
scroll to position [479, 0]
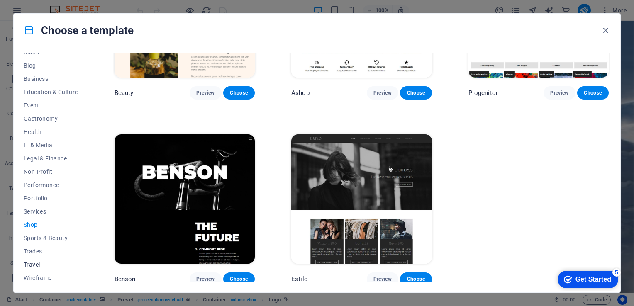
click at [38, 258] on button "Travel" at bounding box center [51, 264] width 54 height 13
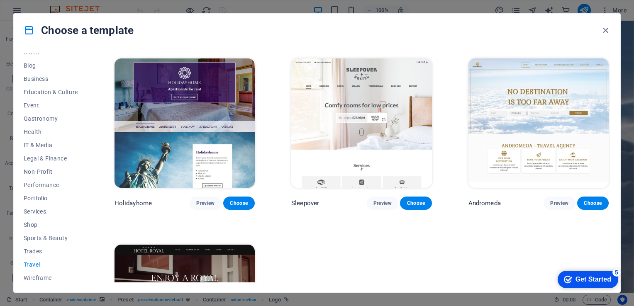
scroll to position [201, 0]
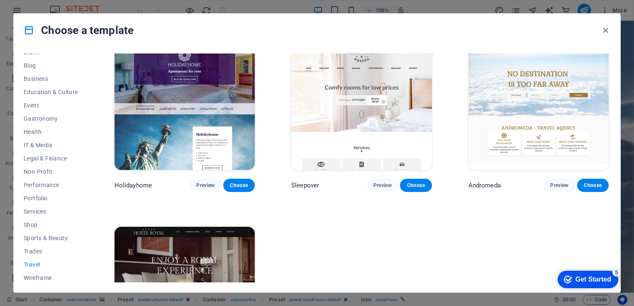
click at [547, 239] on div "LumeDeAqua Preview Choose Wanderlust Preview Choose Pesk Preview Choose Holiday…" at bounding box center [361, 115] width 497 height 525
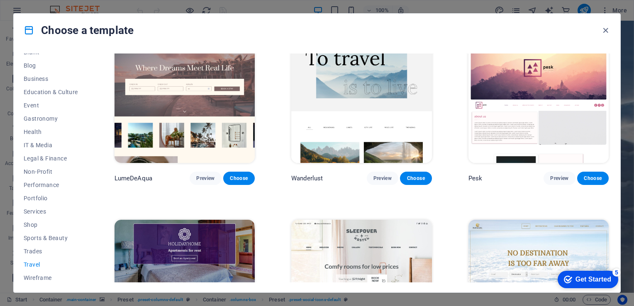
scroll to position [0, 0]
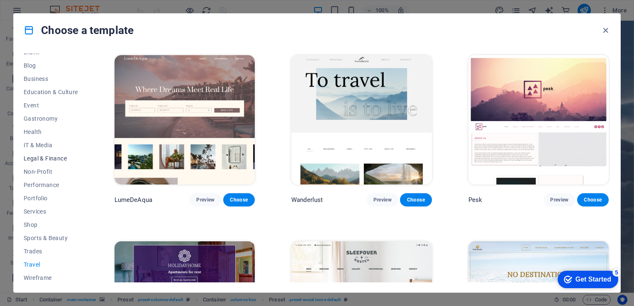
click at [50, 157] on span "Legal & Finance" at bounding box center [51, 158] width 54 height 7
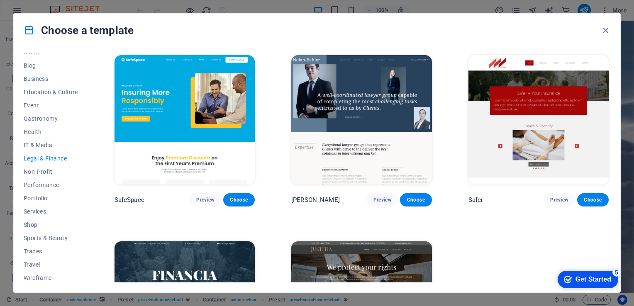
click at [368, 117] on img at bounding box center [361, 119] width 140 height 129
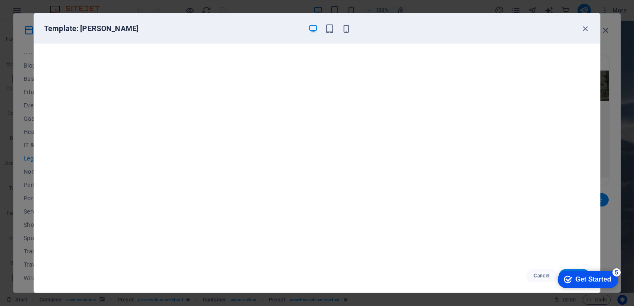
click at [615, 275] on div "5" at bounding box center [616, 272] width 8 height 8
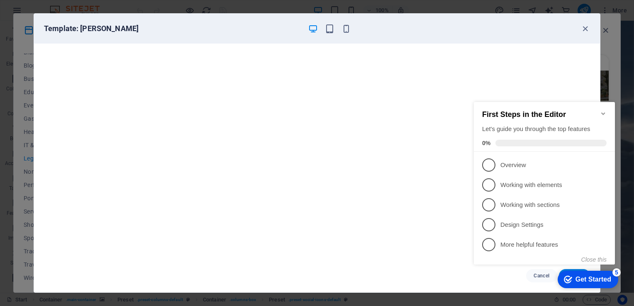
click at [615, 275] on div "5" at bounding box center [616, 272] width 8 height 8
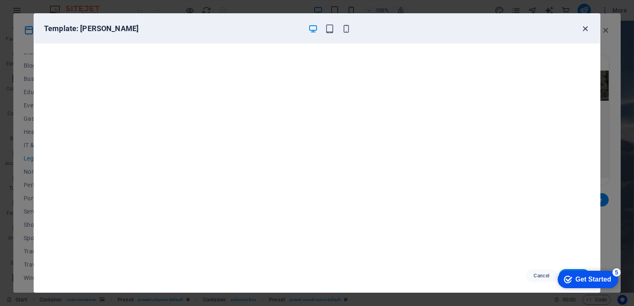
click at [589, 28] on icon "button" at bounding box center [585, 29] width 10 height 10
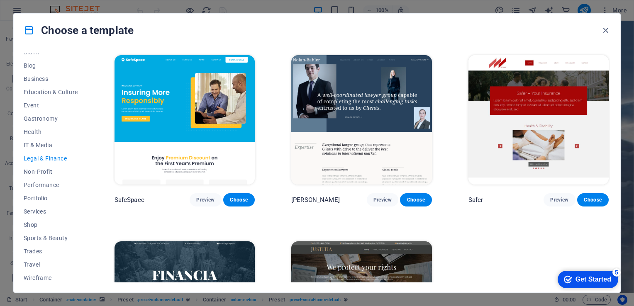
scroll to position [108, 0]
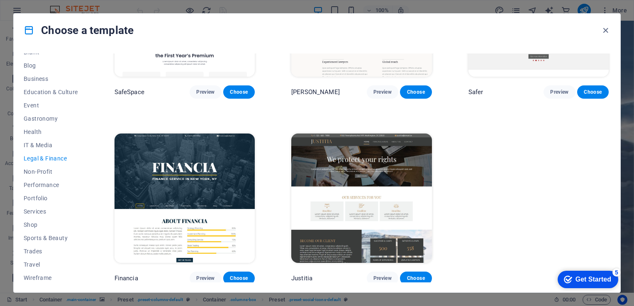
click at [403, 181] on img at bounding box center [361, 198] width 140 height 129
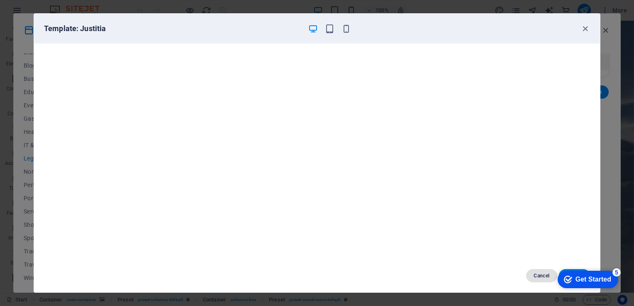
click at [547, 278] on span "Cancel" at bounding box center [542, 275] width 18 height 7
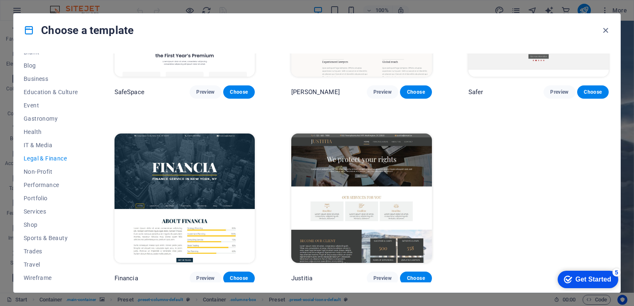
click at [299, 172] on img at bounding box center [361, 198] width 140 height 129
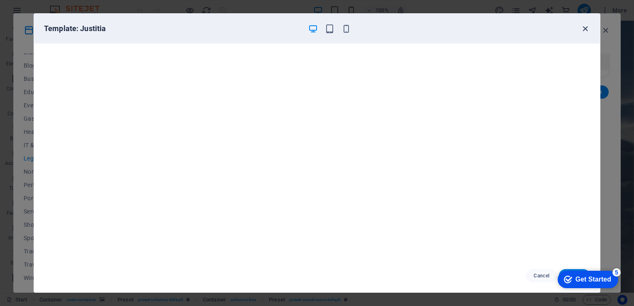
click at [585, 31] on icon "button" at bounding box center [585, 29] width 10 height 10
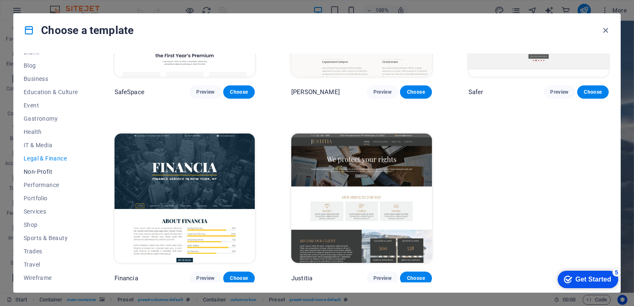
click at [44, 172] on span "Non-Profit" at bounding box center [51, 171] width 54 height 7
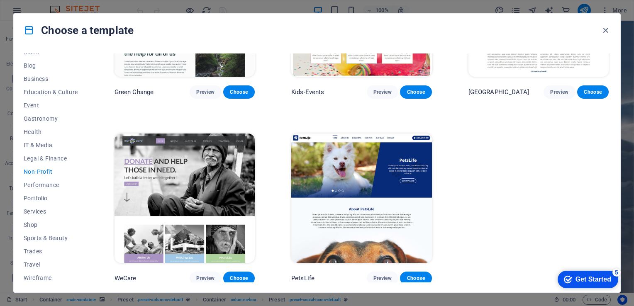
scroll to position [0, 0]
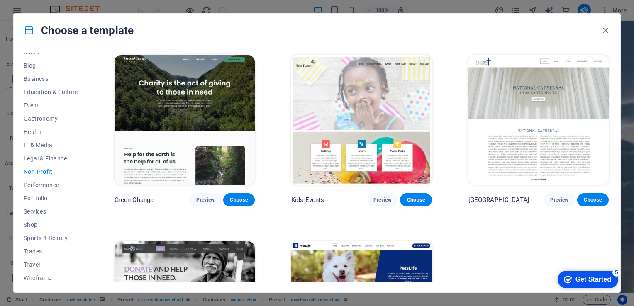
click at [611, 240] on div "All Templates My Templates New Trending Landingpage Multipager Onepager Art & D…" at bounding box center [317, 170] width 606 height 246
click at [42, 182] on span "Performance" at bounding box center [51, 185] width 54 height 7
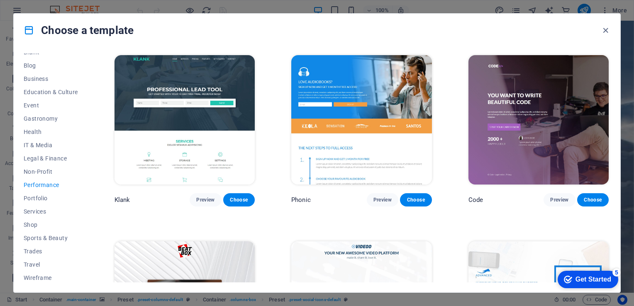
click at [150, 110] on img at bounding box center [184, 119] width 140 height 129
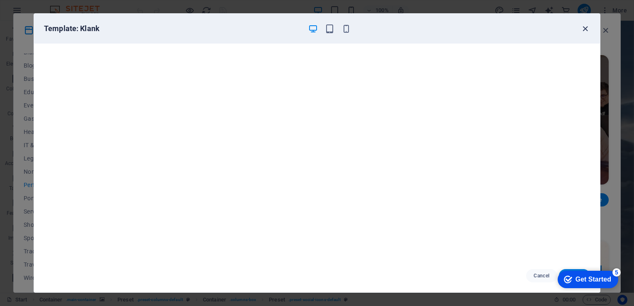
click at [581, 30] on icon "button" at bounding box center [585, 29] width 10 height 10
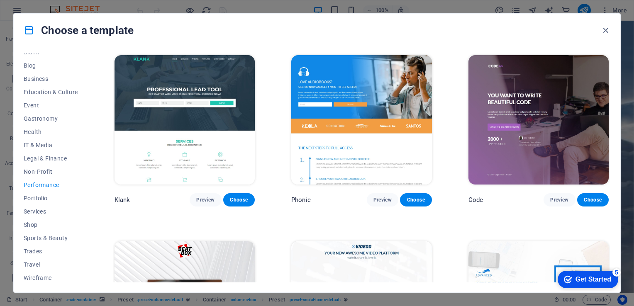
drag, startPoint x: 608, startPoint y: 71, endPoint x: 611, endPoint y: 97, distance: 25.8
click at [611, 97] on div "All Templates My Templates New Trending Landingpage Multipager Onepager Art & D…" at bounding box center [317, 170] width 606 height 246
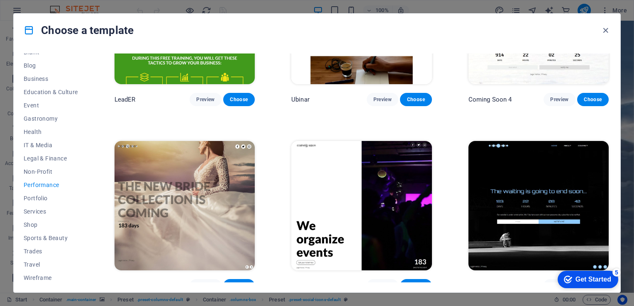
scroll to position [849, 0]
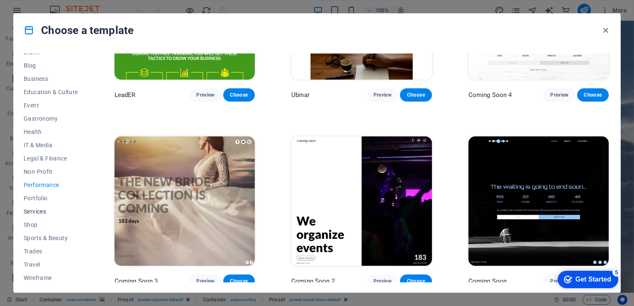
click at [33, 212] on span "Services" at bounding box center [51, 211] width 54 height 7
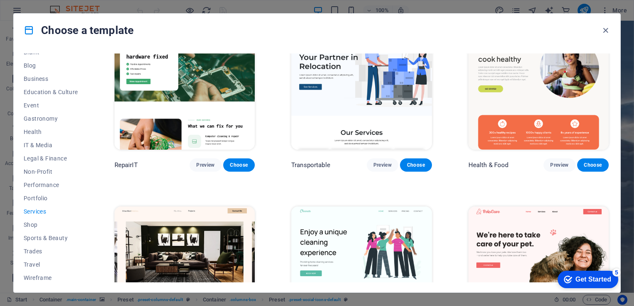
scroll to position [0, 0]
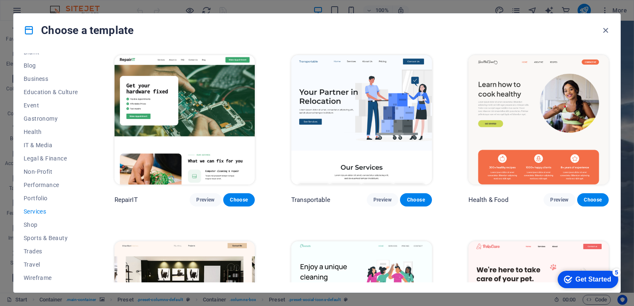
click at [24, 224] on span "Shop" at bounding box center [51, 224] width 54 height 7
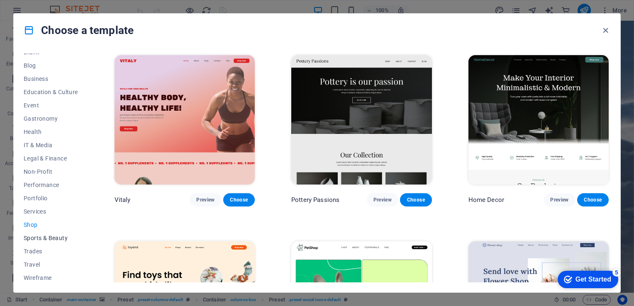
click at [34, 238] on span "Sports & Beauty" at bounding box center [51, 238] width 54 height 7
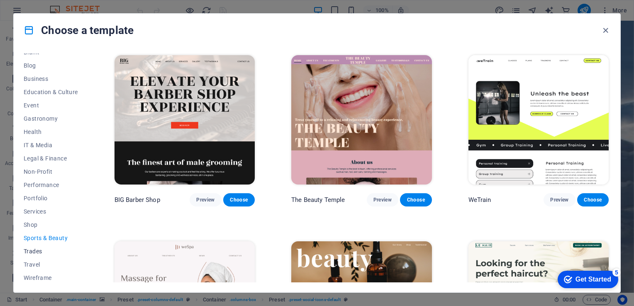
click at [32, 253] on span "Trades" at bounding box center [51, 251] width 54 height 7
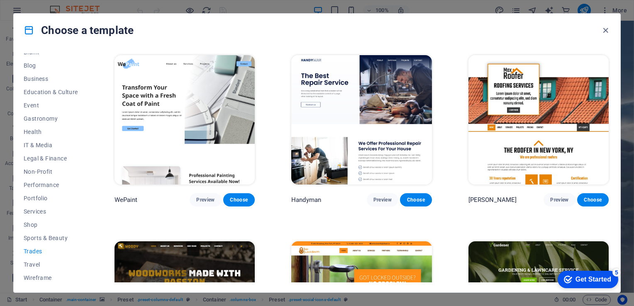
click at [193, 89] on img at bounding box center [184, 119] width 140 height 129
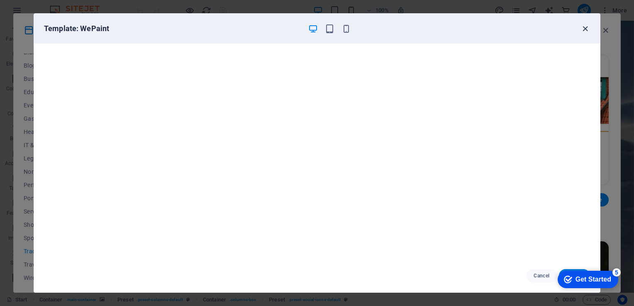
click at [587, 30] on icon "button" at bounding box center [585, 29] width 10 height 10
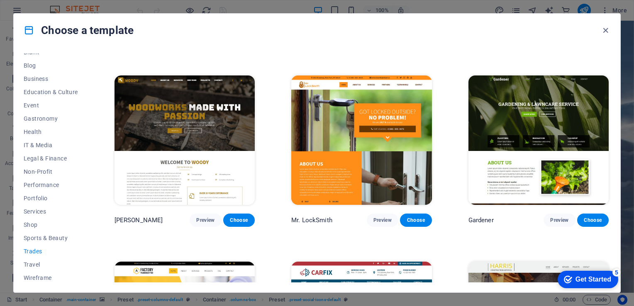
scroll to position [201, 0]
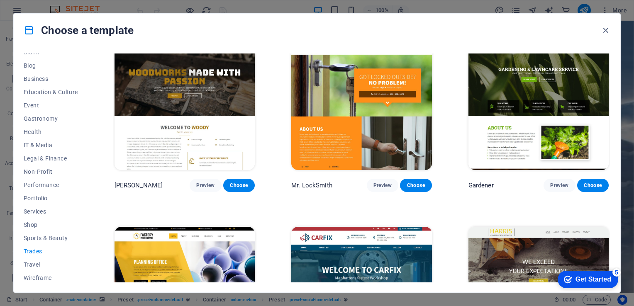
click div "checkmark Get Started 5 First Steps in the Editor Let's guide you through the t…"
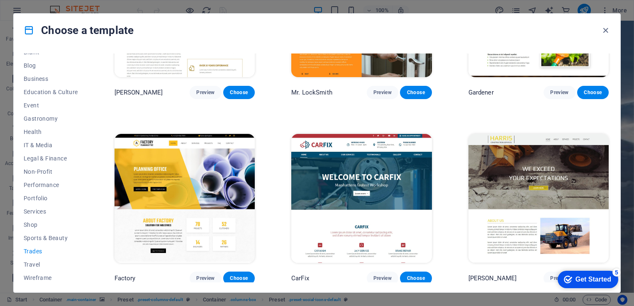
click at [611, 107] on div "All Templates My Templates New Trending Landingpage Multipager Onepager Art & D…" at bounding box center [317, 170] width 606 height 246
click at [610, 116] on div "All Templates My Templates New Trending Landingpage Multipager Onepager Art & D…" at bounding box center [317, 170] width 606 height 246
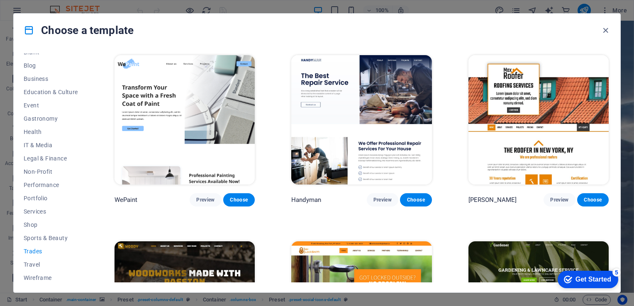
scroll to position [0, 0]
click at [609, 53] on div "All Templates My Templates New Trending Landingpage Multipager Onepager Art & D…" at bounding box center [317, 170] width 606 height 246
click at [34, 209] on span "Services" at bounding box center [51, 211] width 54 height 7
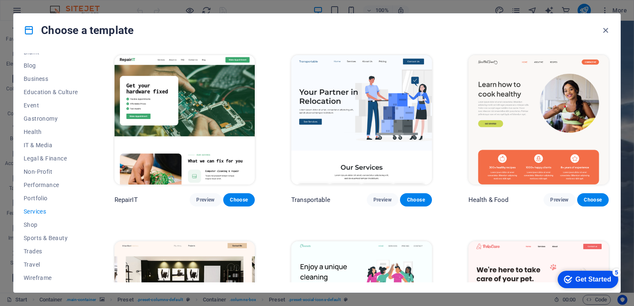
click at [34, 209] on span "Services" at bounding box center [51, 211] width 54 height 7
click at [33, 220] on button "Shop" at bounding box center [51, 224] width 54 height 13
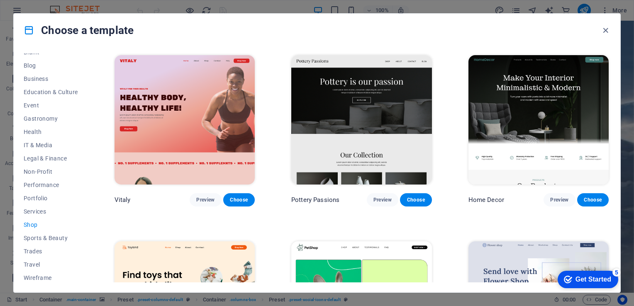
click at [611, 139] on div "All Templates My Templates New Trending Landingpage Multipager Onepager Art & D…" at bounding box center [317, 170] width 606 height 246
click at [44, 238] on span "Sports & Beauty" at bounding box center [51, 238] width 54 height 7
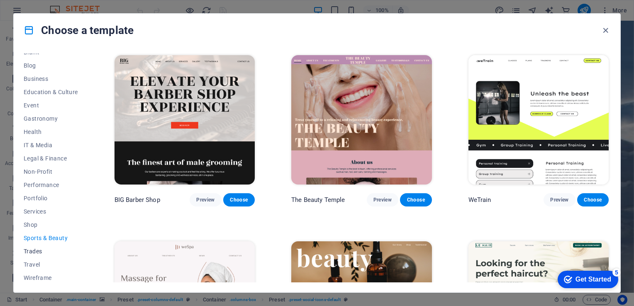
click at [38, 254] on span "Trades" at bounding box center [51, 251] width 54 height 7
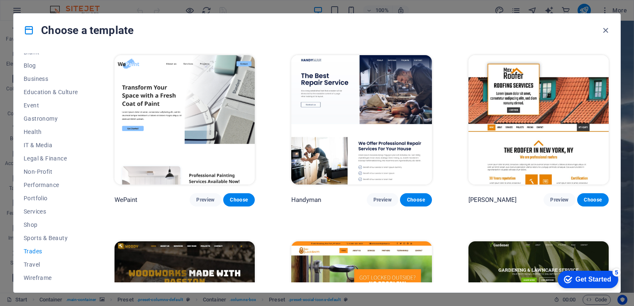
click at [610, 239] on div "All Templates My Templates New Trending Landingpage Multipager Onepager Art & D…" at bounding box center [317, 170] width 606 height 246
click at [613, 234] on div "All Templates My Templates New Trending Landingpage Multipager Onepager Art & D…" at bounding box center [317, 170] width 606 height 246
click at [45, 152] on button "Legal & Finance" at bounding box center [51, 158] width 54 height 13
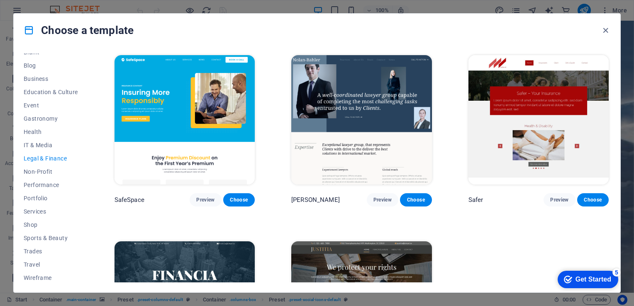
click at [362, 257] on img at bounding box center [361, 305] width 140 height 129
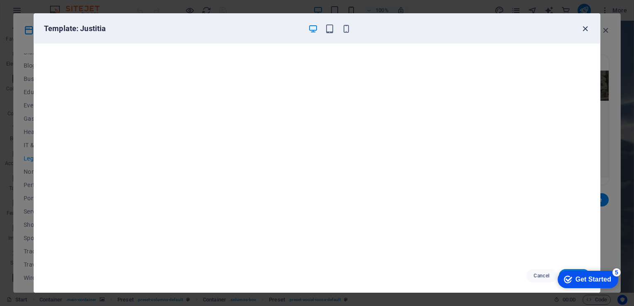
click at [586, 26] on icon "button" at bounding box center [585, 29] width 10 height 10
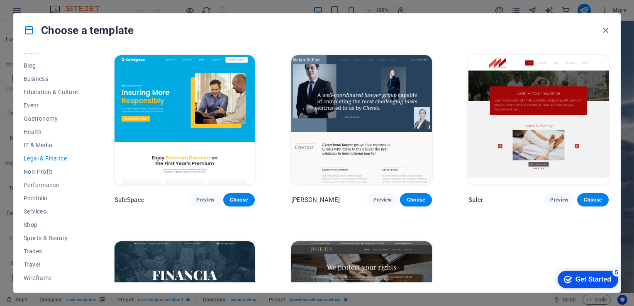
click at [348, 246] on img at bounding box center [361, 305] width 140 height 129
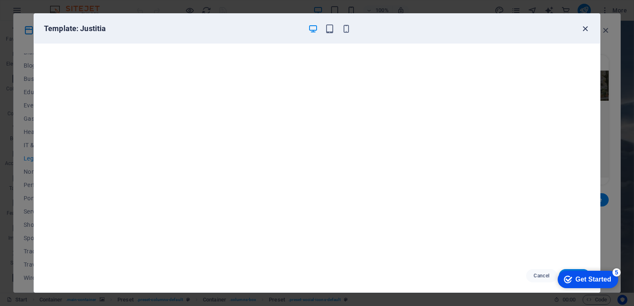
click at [583, 28] on icon "button" at bounding box center [585, 29] width 10 height 10
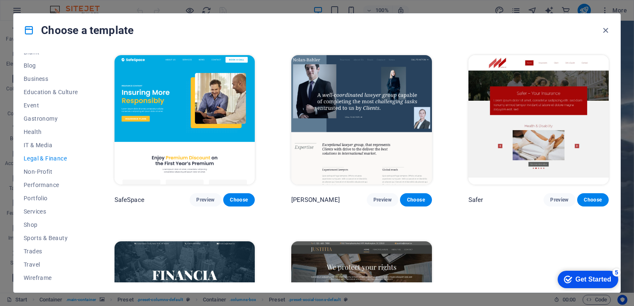
click at [606, 225] on div "SafeSpace Preview Choose Nolan-Bahler Preview Choose Safer Preview Choose Finan…" at bounding box center [361, 223] width 497 height 339
click at [401, 258] on img at bounding box center [361, 305] width 140 height 129
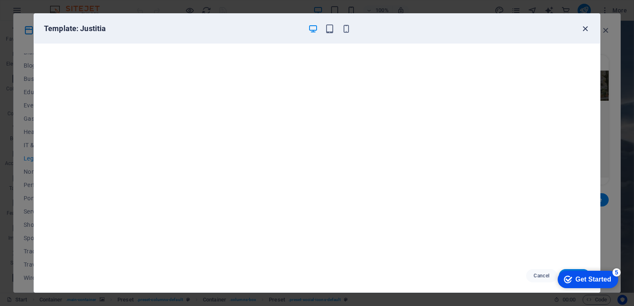
click at [585, 28] on icon "button" at bounding box center [585, 29] width 10 height 10
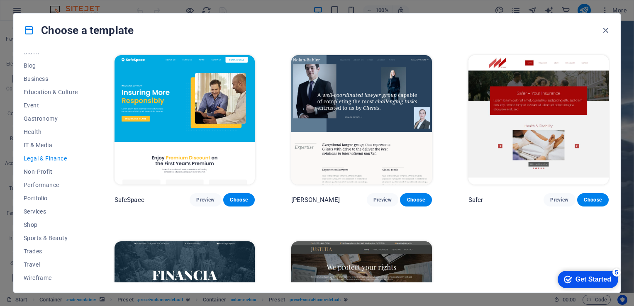
click at [608, 246] on div "SafeSpace Preview Choose Nolan-Bahler Preview Choose Safer Preview Choose Finan…" at bounding box center [361, 223] width 497 height 339
click at [611, 238] on div "All Templates My Templates New Trending Landingpage Multipager Onepager Art & D…" at bounding box center [317, 170] width 606 height 246
click at [608, 32] on icon "button" at bounding box center [606, 31] width 10 height 10
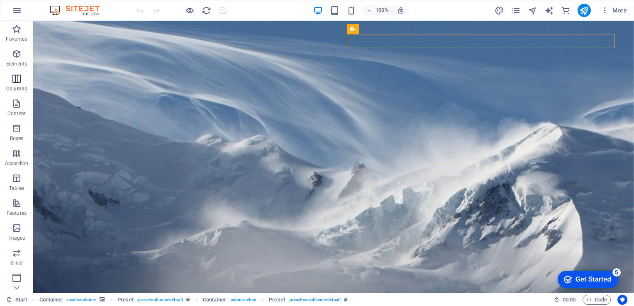
click at [21, 83] on icon "button" at bounding box center [17, 79] width 10 height 10
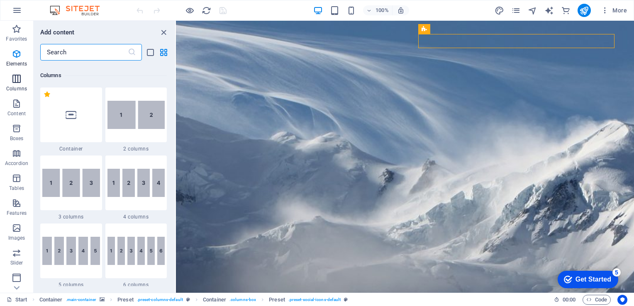
scroll to position [411, 0]
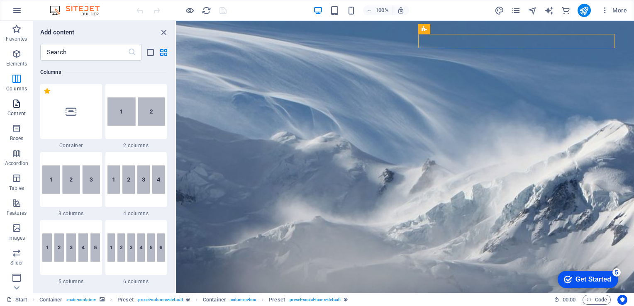
click at [14, 110] on p "Content" at bounding box center [16, 113] width 18 height 7
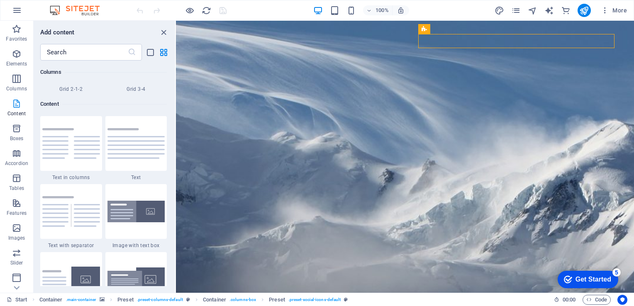
scroll to position [1451, 0]
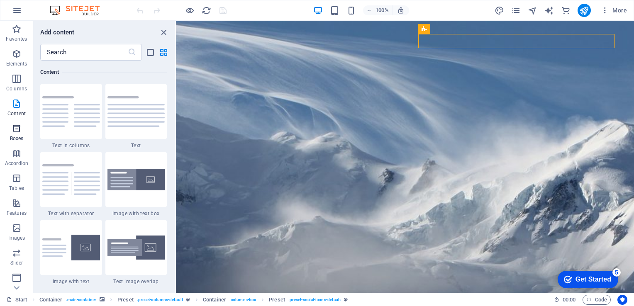
click at [13, 130] on icon "button" at bounding box center [17, 129] width 10 height 10
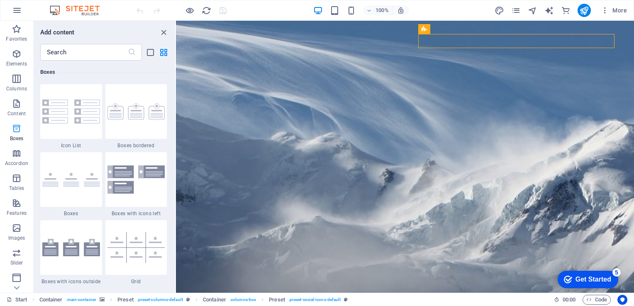
scroll to position [2288, 0]
click at [11, 12] on button "button" at bounding box center [17, 10] width 20 height 20
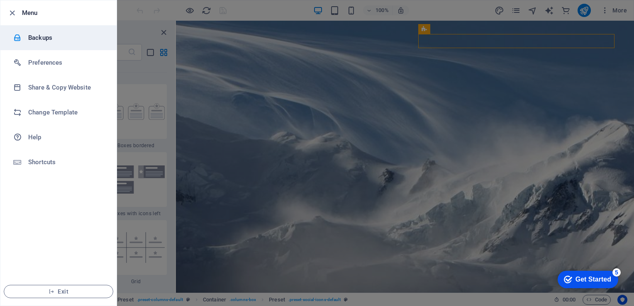
click at [32, 42] on h6 "Backups" at bounding box center [66, 38] width 77 height 10
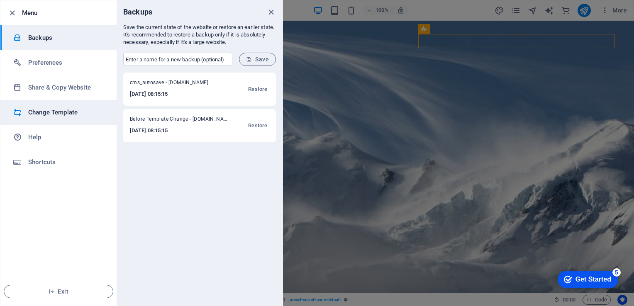
click at [38, 108] on h6 "Change Template" at bounding box center [66, 112] width 77 height 10
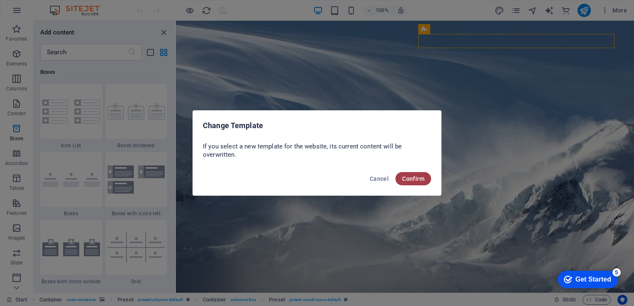
click at [412, 182] on span "Confirm" at bounding box center [413, 178] width 22 height 7
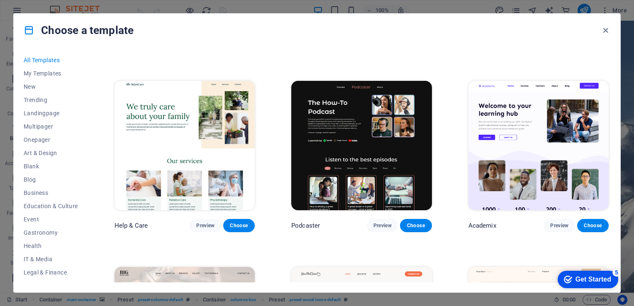
scroll to position [715, 0]
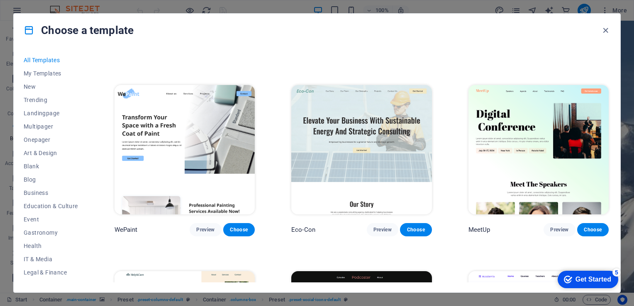
click at [516, 170] on img at bounding box center [538, 149] width 140 height 129
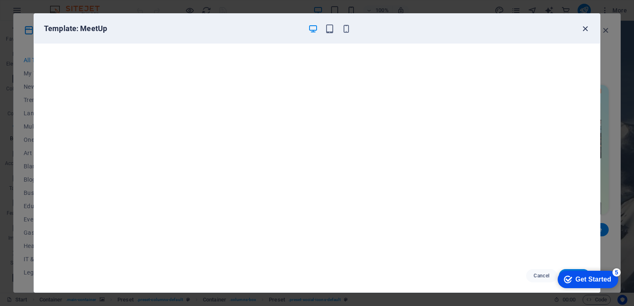
click at [585, 27] on icon "button" at bounding box center [585, 29] width 10 height 10
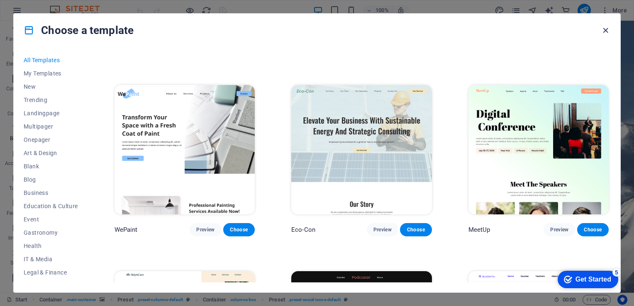
click at [606, 32] on icon "button" at bounding box center [606, 31] width 10 height 10
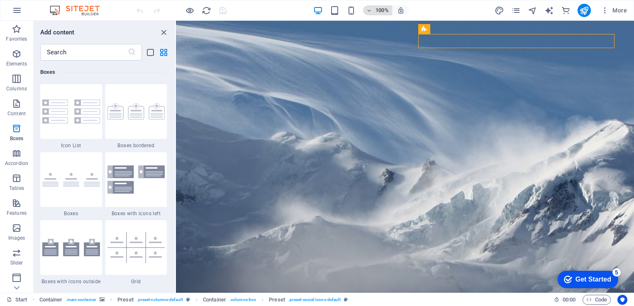
click at [381, 10] on h6 "100%" at bounding box center [381, 10] width 13 height 10
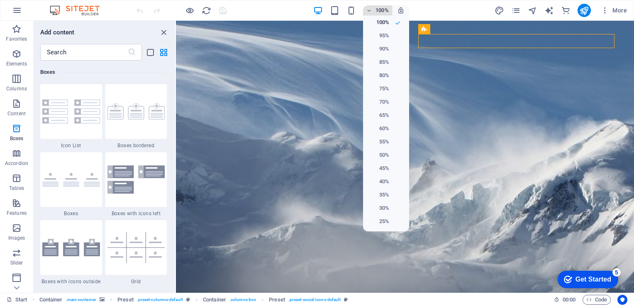
click at [381, 10] on div at bounding box center [317, 153] width 634 height 306
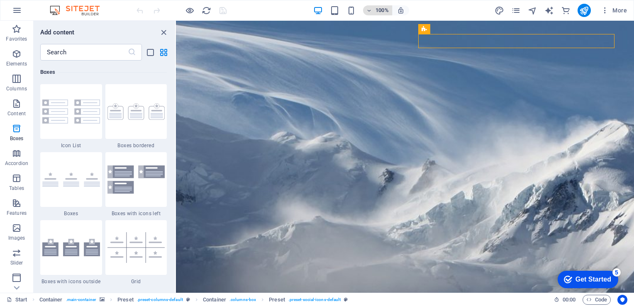
click at [381, 10] on h6 "100%" at bounding box center [381, 10] width 13 height 10
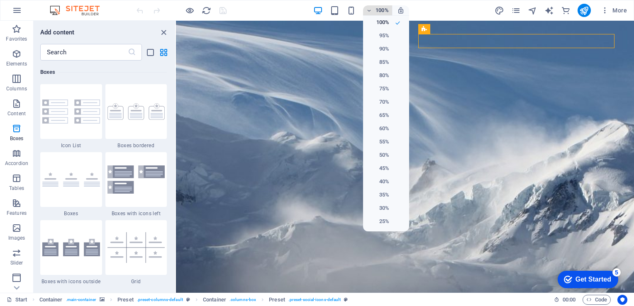
click at [381, 10] on div at bounding box center [317, 153] width 634 height 306
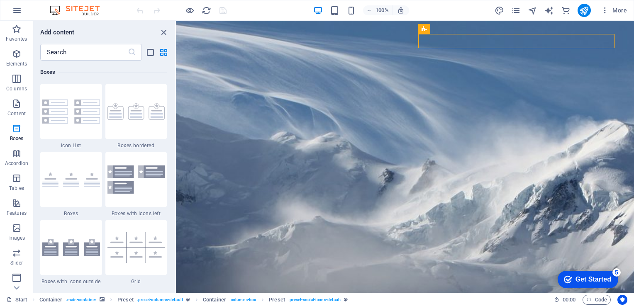
click at [438, 9] on div "100% More" at bounding box center [382, 10] width 495 height 13
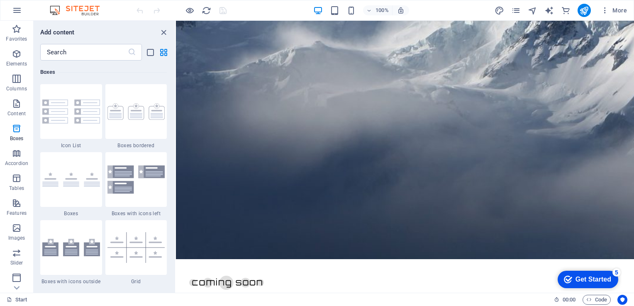
scroll to position [0, 0]
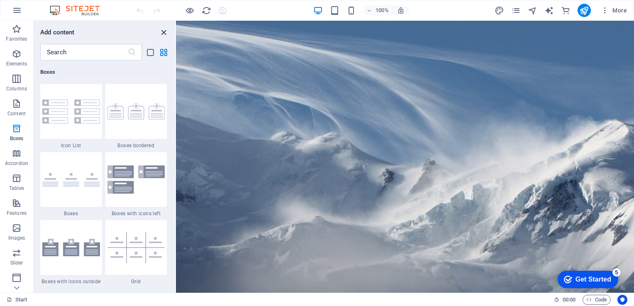
click at [165, 33] on icon "close panel" at bounding box center [164, 33] width 10 height 10
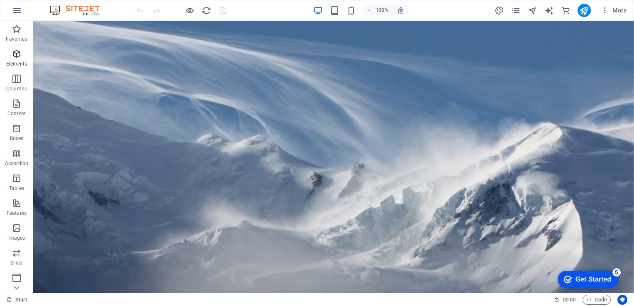
click at [23, 59] on span "Elements" at bounding box center [16, 59] width 33 height 20
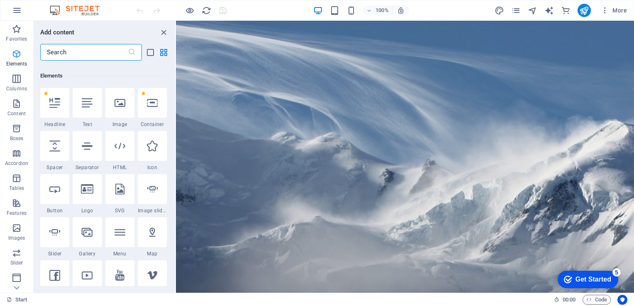
scroll to position [88, 0]
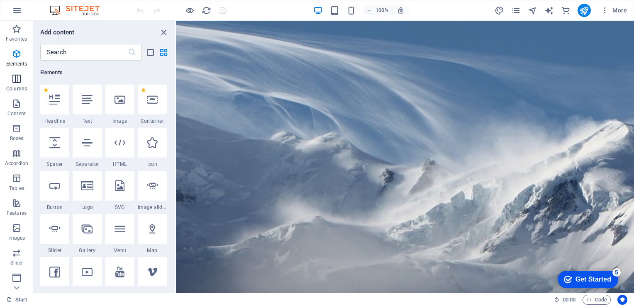
click at [14, 83] on icon "button" at bounding box center [17, 79] width 10 height 10
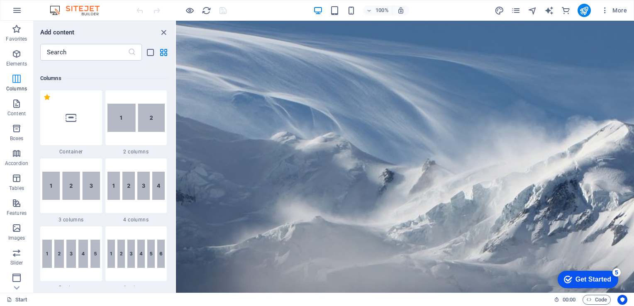
scroll to position [410, 0]
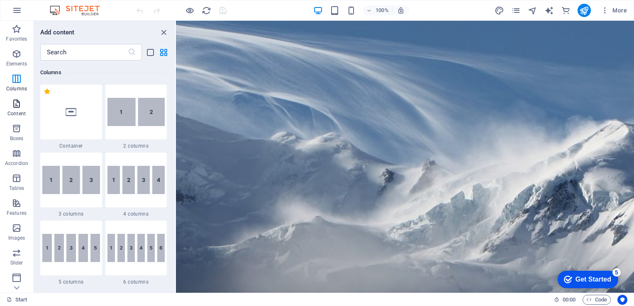
click at [13, 109] on span "Content" at bounding box center [16, 109] width 33 height 20
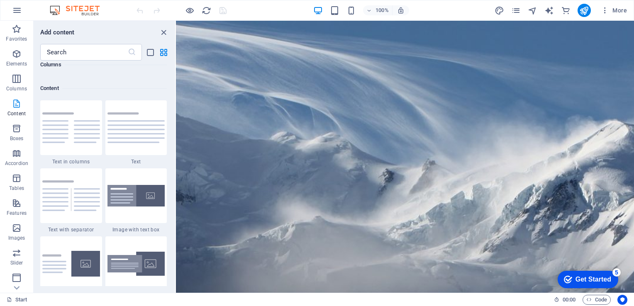
scroll to position [1451, 0]
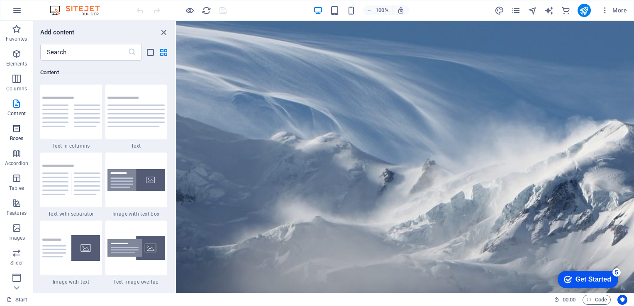
click at [12, 132] on icon "button" at bounding box center [17, 129] width 10 height 10
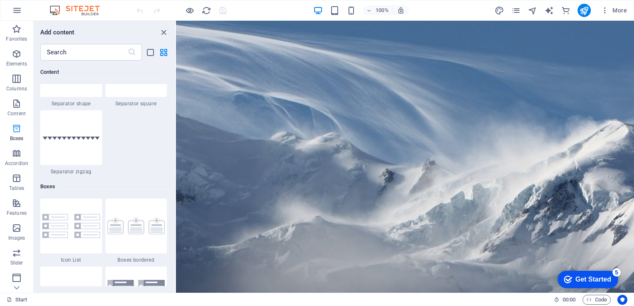
scroll to position [2288, 0]
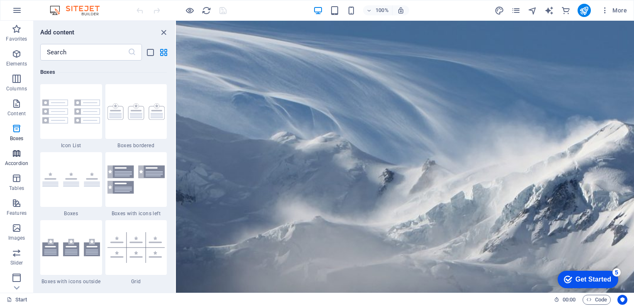
click at [17, 164] on p "Accordion" at bounding box center [16, 163] width 23 height 7
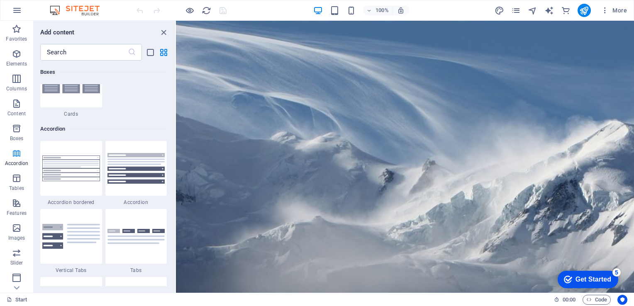
scroll to position [2648, 0]
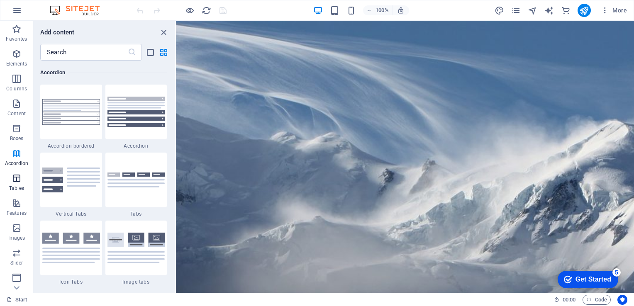
click at [14, 186] on p "Tables" at bounding box center [16, 188] width 15 height 7
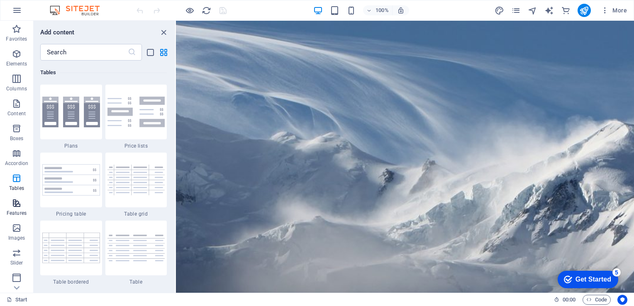
click at [15, 216] on p "Features" at bounding box center [17, 213] width 20 height 7
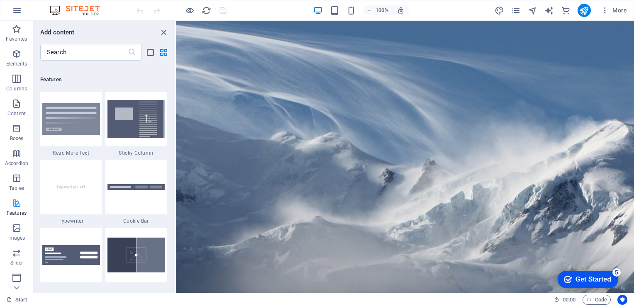
scroll to position [3233, 0]
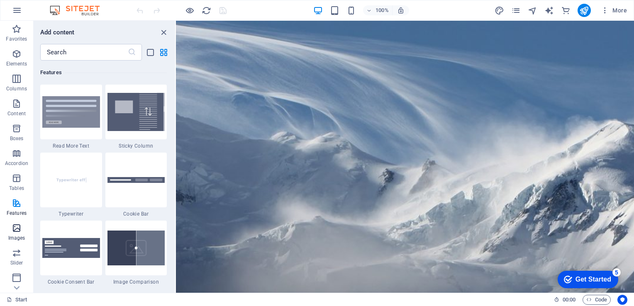
click at [15, 233] on span "Images" at bounding box center [16, 233] width 33 height 20
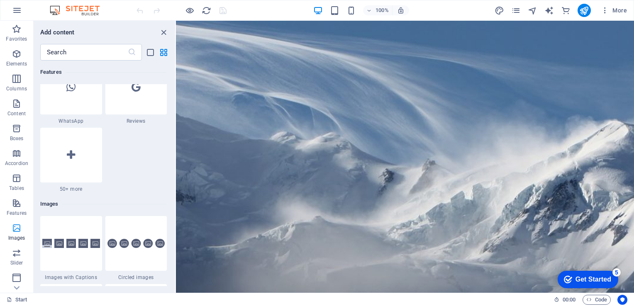
scroll to position [4206, 0]
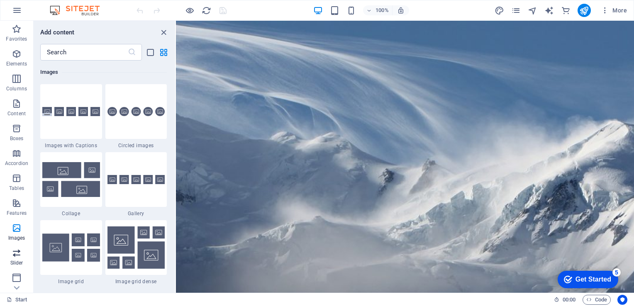
click at [15, 259] on span "Slider" at bounding box center [16, 258] width 33 height 20
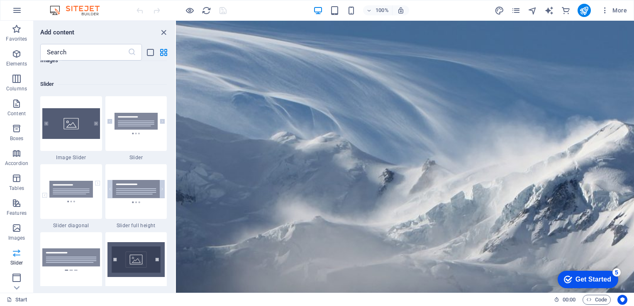
scroll to position [4702, 0]
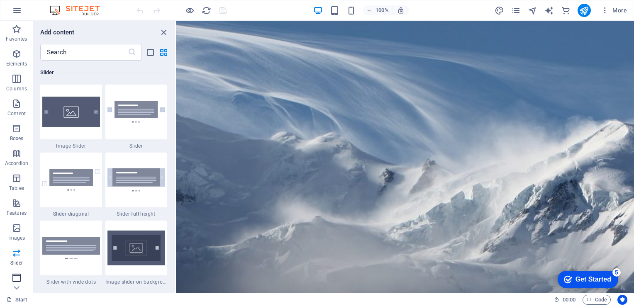
click at [15, 280] on icon "button" at bounding box center [17, 278] width 10 height 10
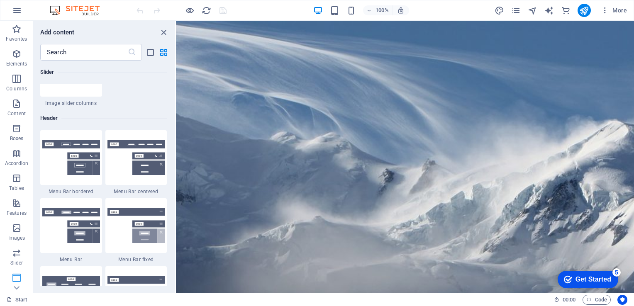
scroll to position [4994, 0]
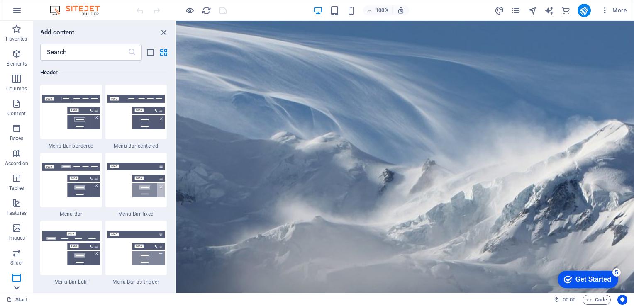
click at [16, 32] on icon at bounding box center [17, 26] width 12 height 12
click at [16, 292] on div "Favorites Elements Columns Content Boxes Accordion Tables Features Images Slide…" at bounding box center [16, 157] width 33 height 272
click at [16, 292] on button "Commerce" at bounding box center [16, 280] width 33 height 25
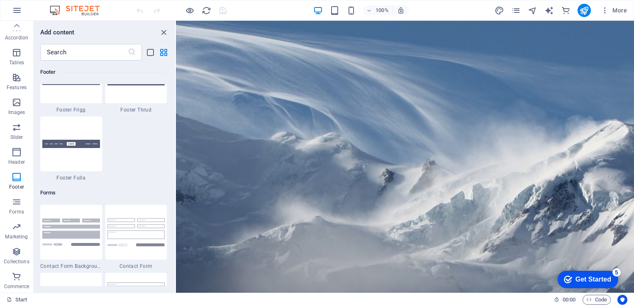
click at [16, 292] on button "Commerce" at bounding box center [16, 280] width 33 height 25
click at [17, 284] on p "Commerce" at bounding box center [16, 286] width 25 height 7
click at [17, 282] on span "Commerce" at bounding box center [16, 282] width 33 height 20
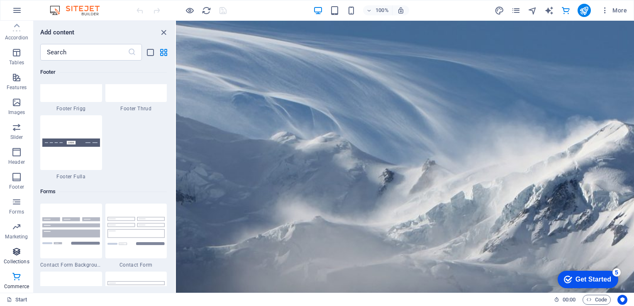
click at [18, 248] on icon "button" at bounding box center [17, 252] width 10 height 10
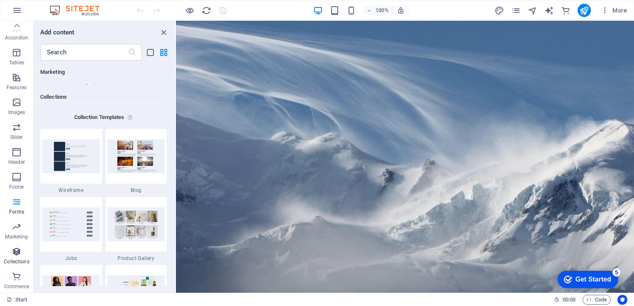
scroll to position [7592, 0]
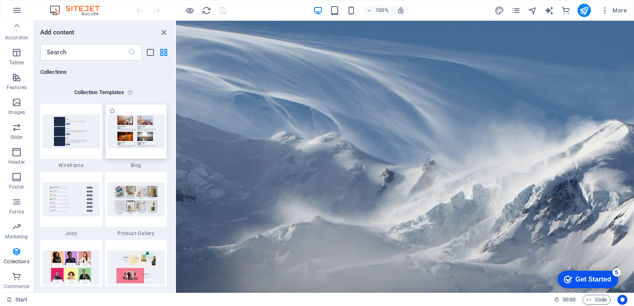
click at [110, 138] on img at bounding box center [136, 131] width 58 height 34
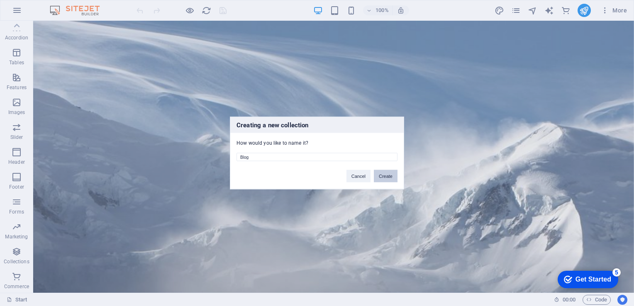
click at [396, 175] on button "Create" at bounding box center [386, 176] width 24 height 12
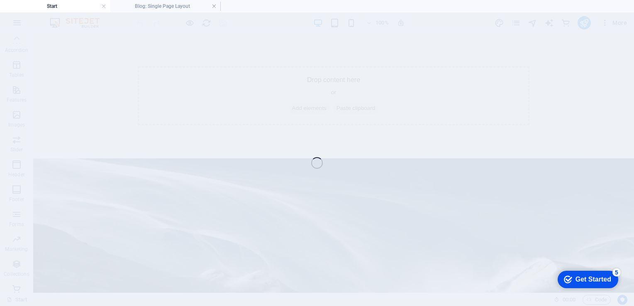
select select
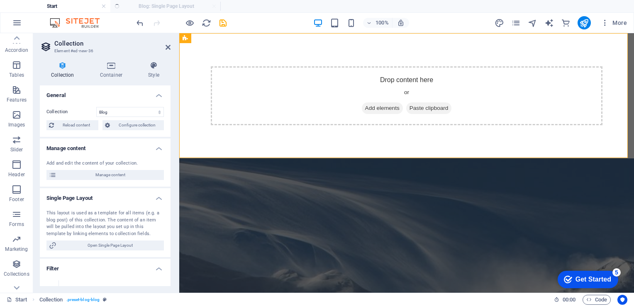
scroll to position [0, 0]
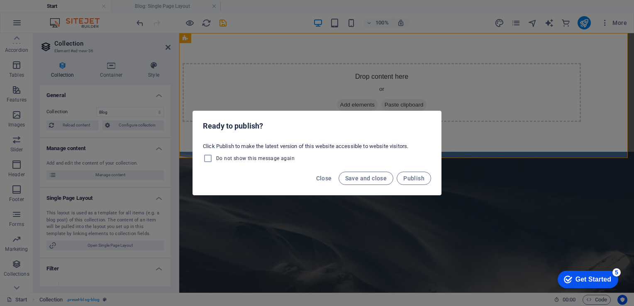
select select "columns.publishing_date_DESC"
select select "columns.status"
select select "columns.publishing_date"
select select "past"
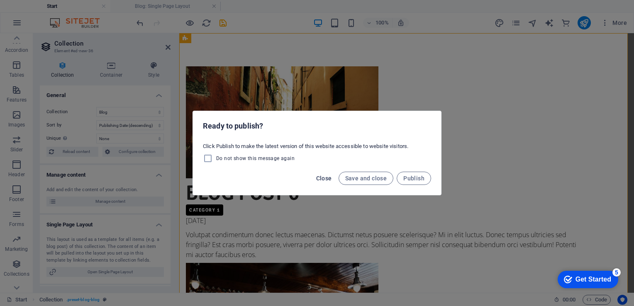
click at [324, 176] on span "Close" at bounding box center [324, 178] width 16 height 7
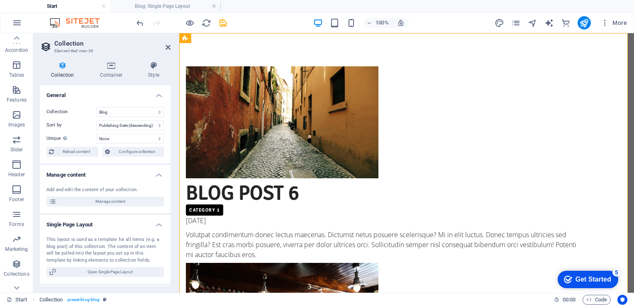
click at [164, 45] on h2 "Collection" at bounding box center [112, 43] width 116 height 7
click at [166, 46] on icon at bounding box center [167, 47] width 5 height 7
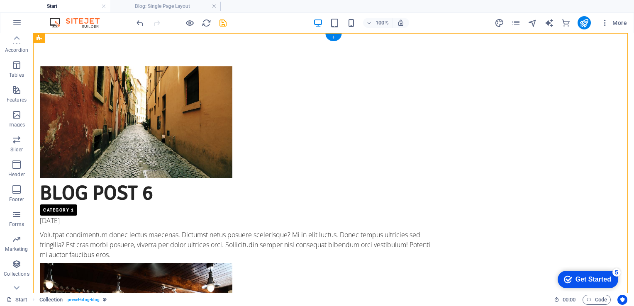
click at [333, 37] on div "+" at bounding box center [333, 37] width 16 height 7
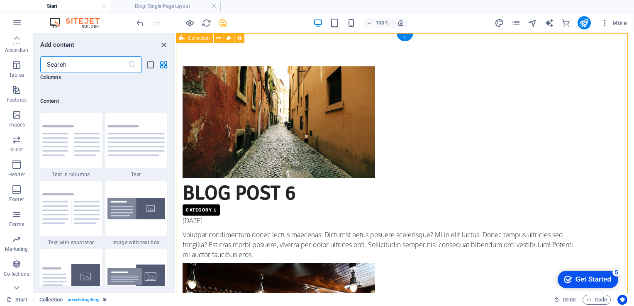
scroll to position [1451, 0]
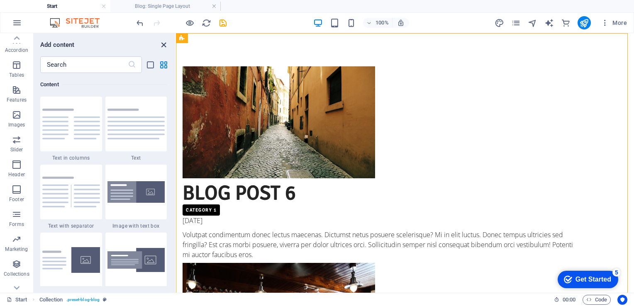
click at [164, 45] on icon "close panel" at bounding box center [164, 45] width 10 height 10
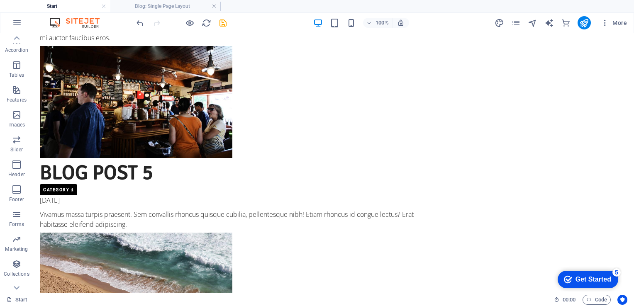
scroll to position [0, 0]
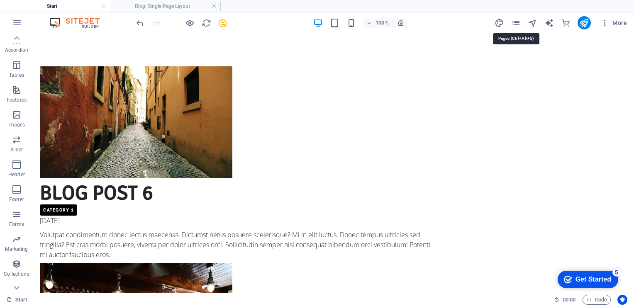
click at [516, 22] on icon "pages" at bounding box center [516, 23] width 10 height 10
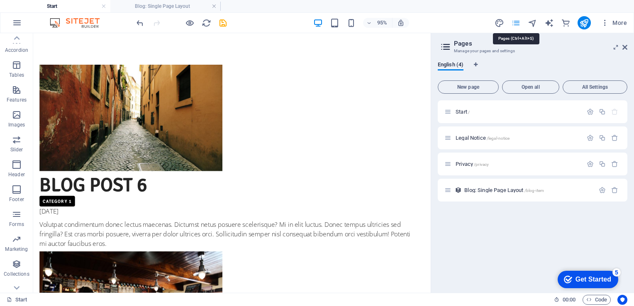
click at [516, 22] on icon "pages" at bounding box center [516, 23] width 10 height 10
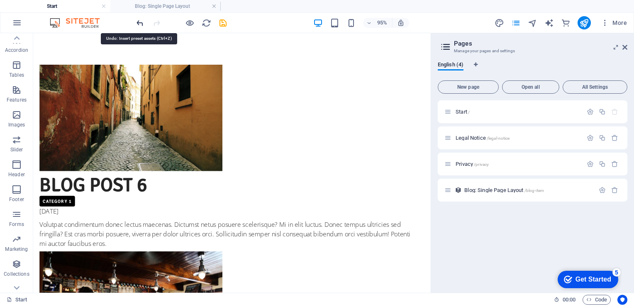
click at [141, 22] on icon "undo" at bounding box center [140, 23] width 10 height 10
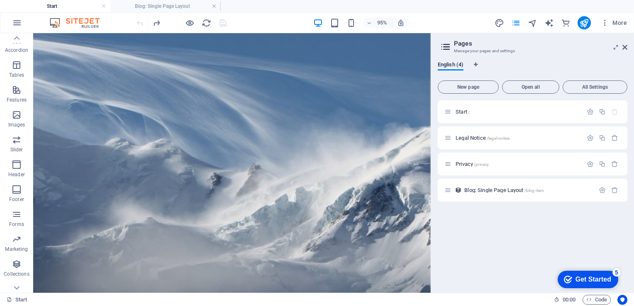
click at [141, 22] on div at bounding box center [181, 22] width 93 height 13
click at [627, 46] on aside "Pages Manage your pages and settings English (4) New page Open all All Settings…" at bounding box center [532, 163] width 203 height 260
click at [623, 47] on icon at bounding box center [624, 47] width 5 height 7
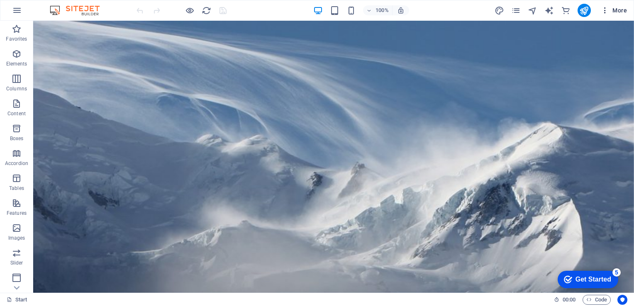
click at [607, 11] on icon "button" at bounding box center [605, 10] width 8 height 8
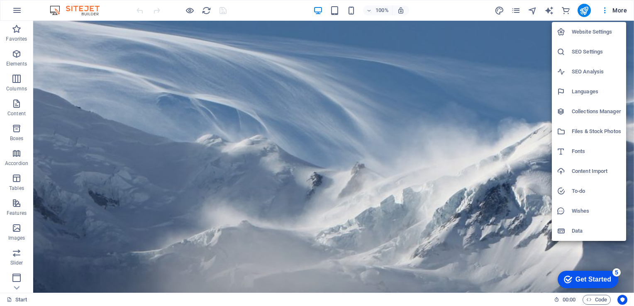
click at [592, 34] on h6 "Website Settings" at bounding box center [596, 32] width 49 height 10
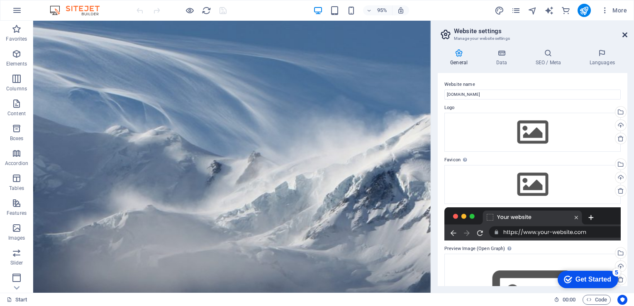
click at [624, 32] on icon at bounding box center [624, 35] width 5 height 7
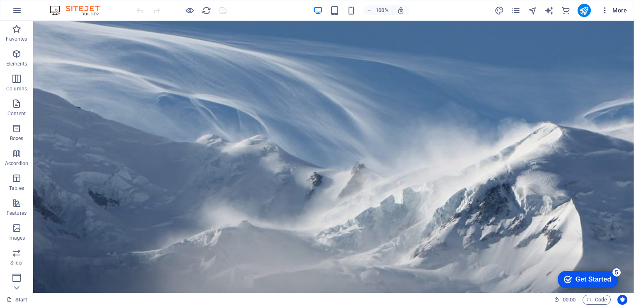
click at [620, 13] on span "More" at bounding box center [614, 10] width 26 height 8
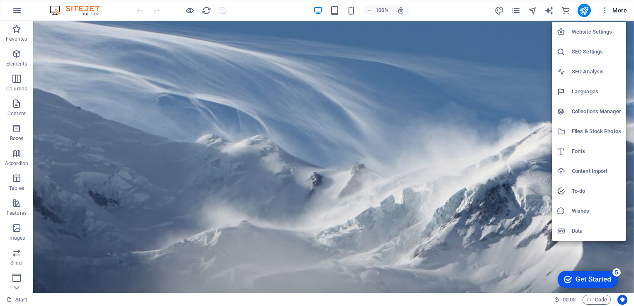
click at [516, 12] on div at bounding box center [317, 153] width 634 height 306
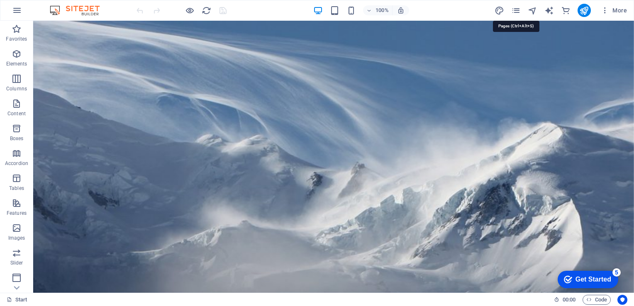
click at [516, 12] on icon "pages" at bounding box center [516, 11] width 10 height 10
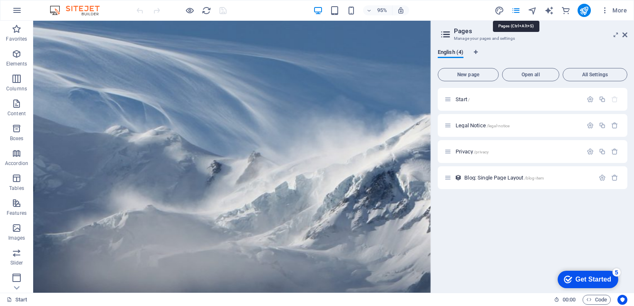
click at [516, 12] on icon "pages" at bounding box center [516, 11] width 10 height 10
click at [625, 34] on icon at bounding box center [624, 35] width 5 height 7
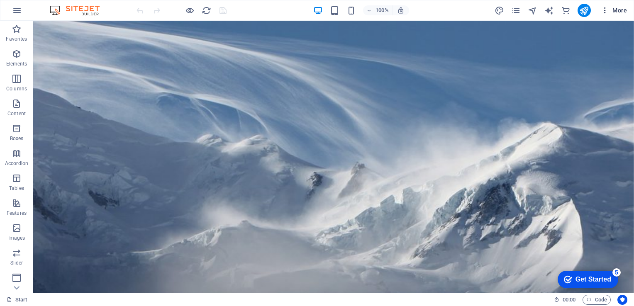
click at [604, 12] on icon "button" at bounding box center [605, 10] width 8 height 8
